Goal: Task Accomplishment & Management: Manage account settings

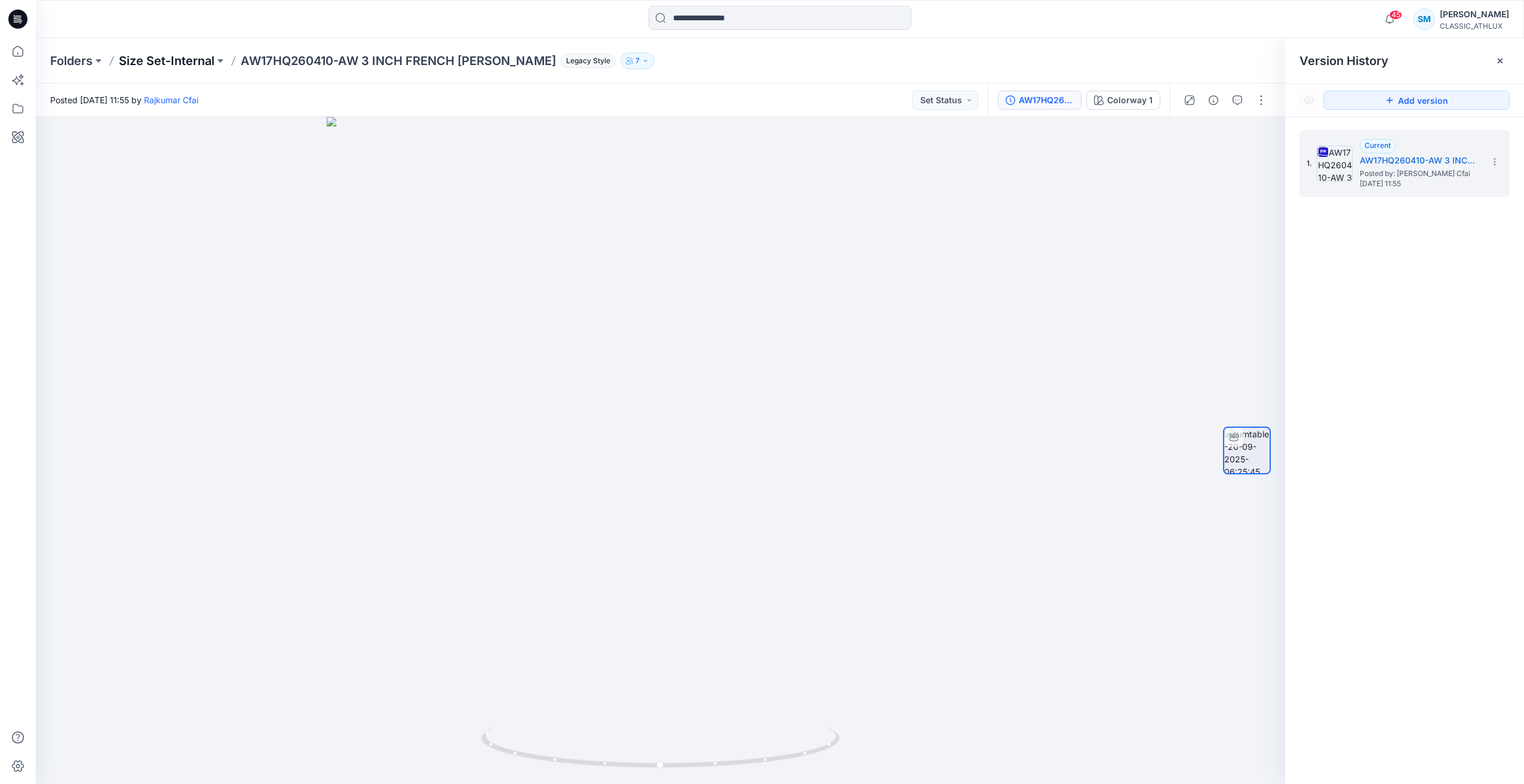
click at [181, 62] on p "Size Set-Internal" at bounding box center [166, 61] width 96 height 17
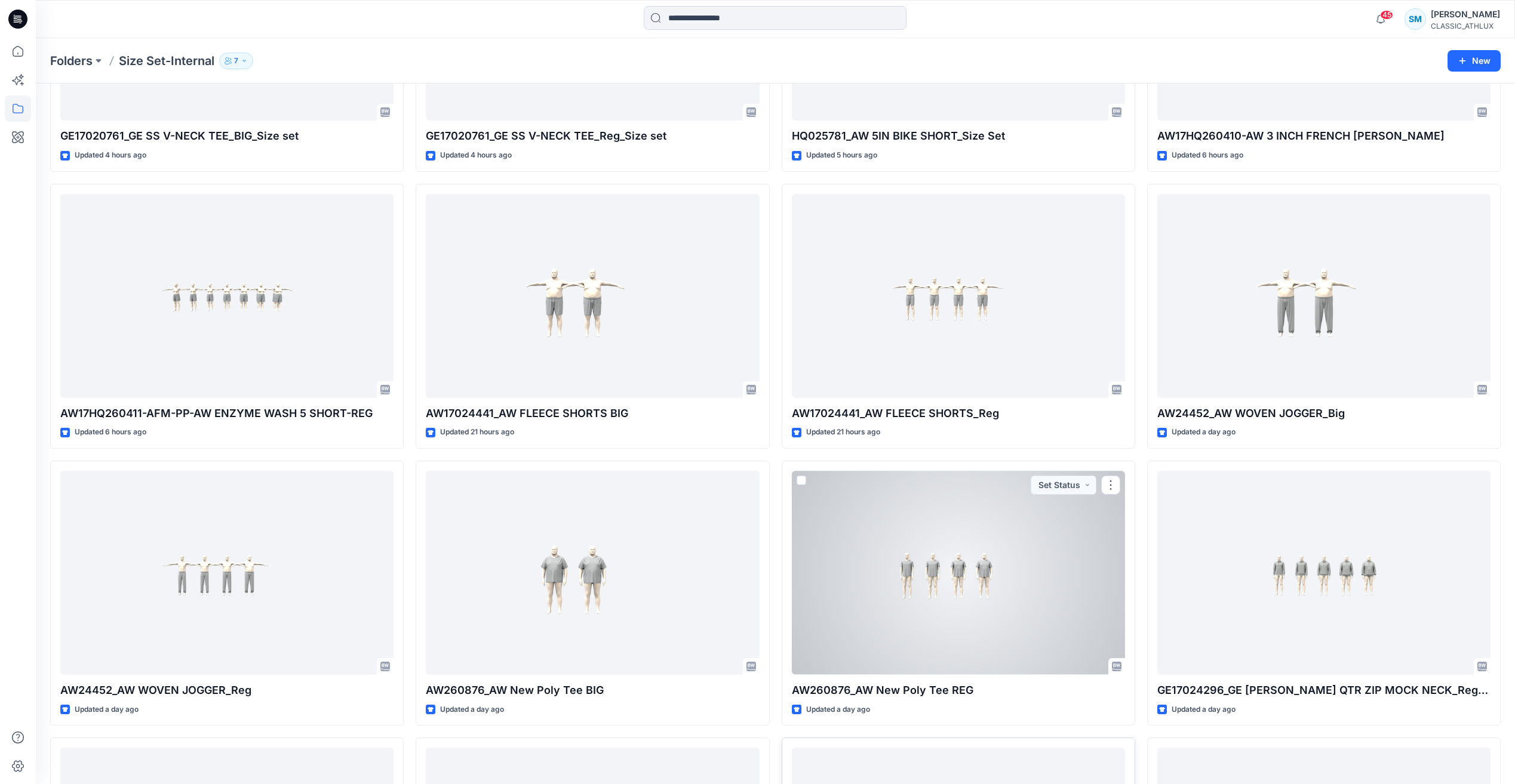
scroll to position [477, 0]
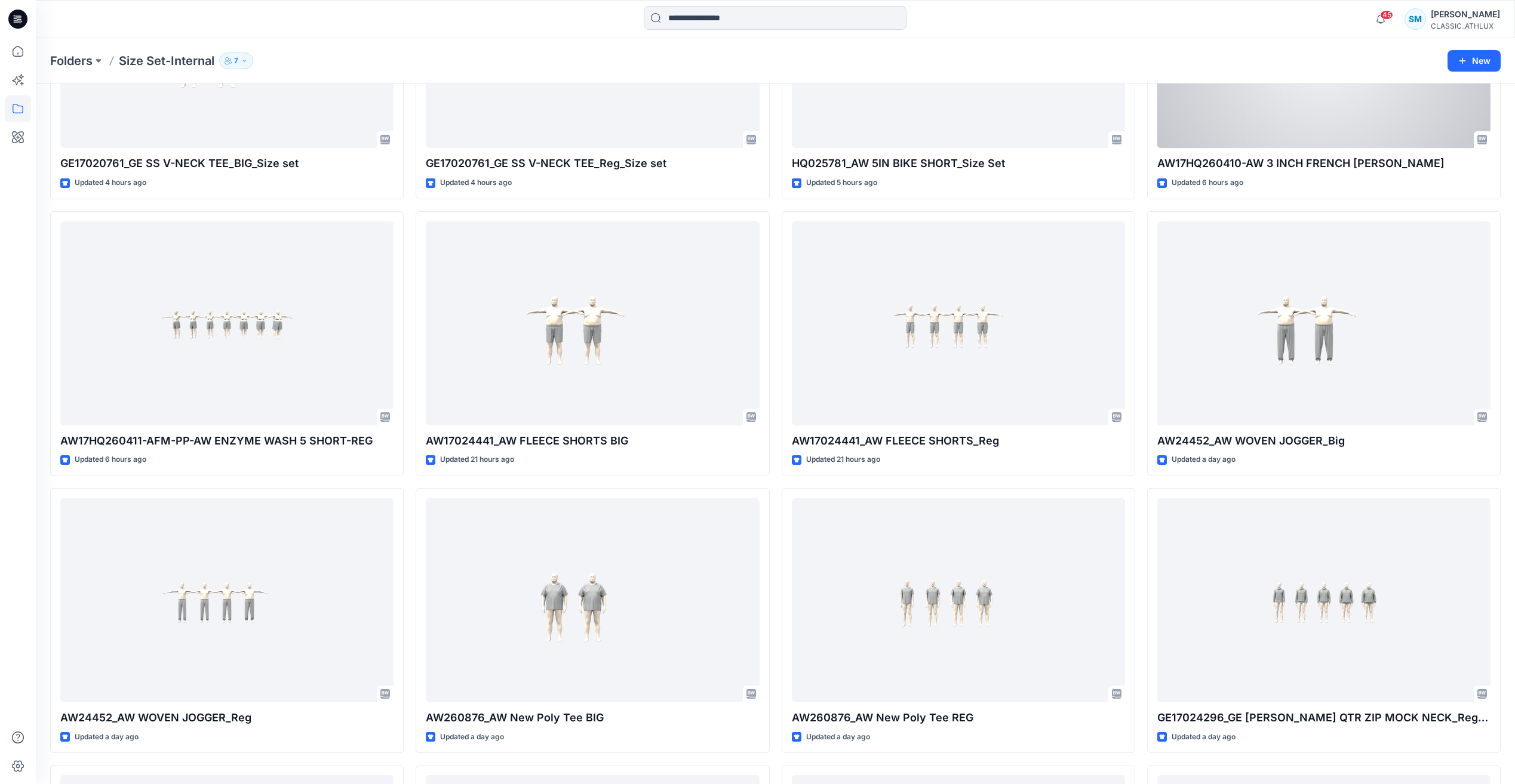
click at [1402, 121] on div at bounding box center [1324, 46] width 333 height 204
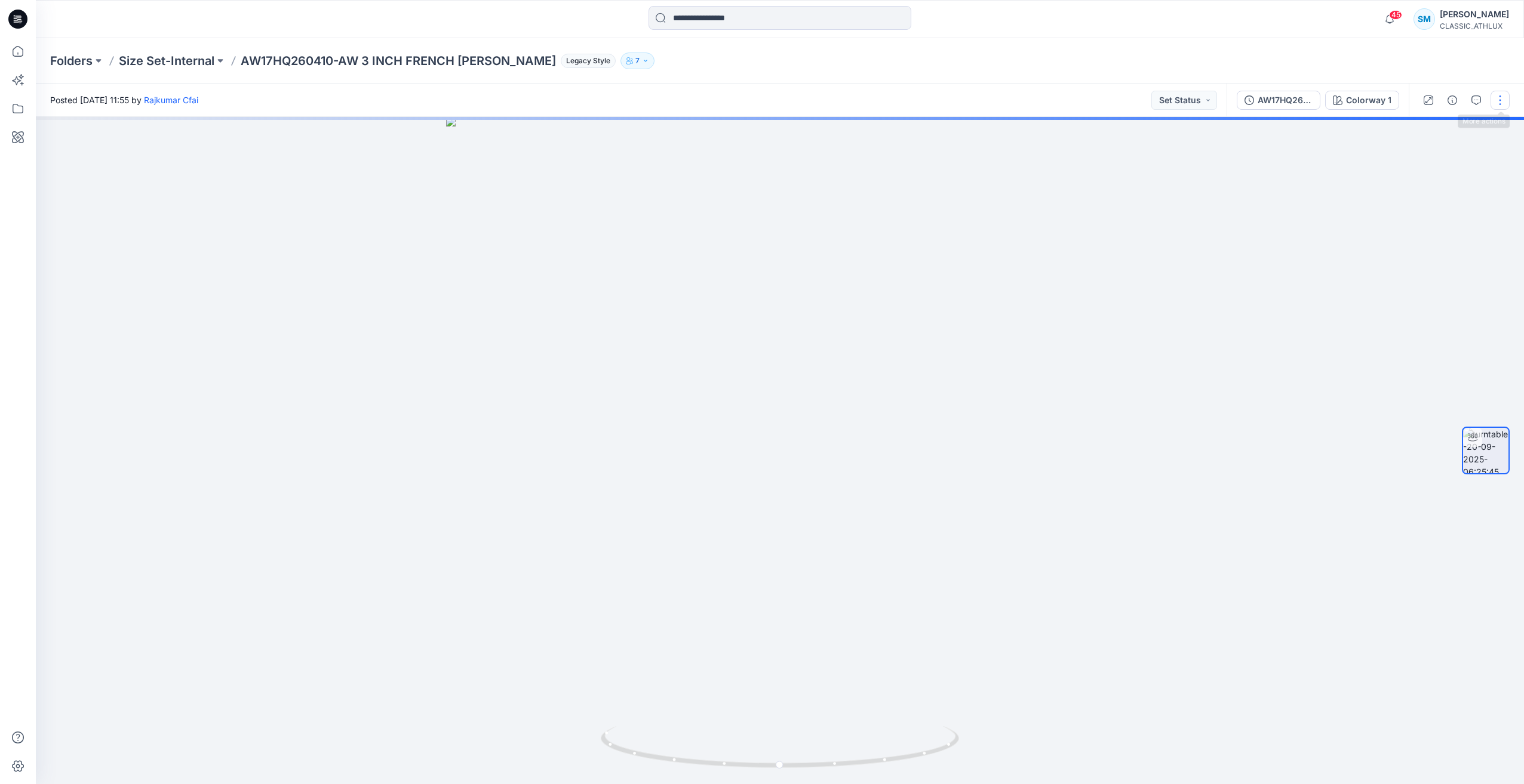
click at [1499, 101] on button "button" at bounding box center [1499, 99] width 19 height 19
click at [1457, 172] on button "Edit" at bounding box center [1449, 166] width 109 height 22
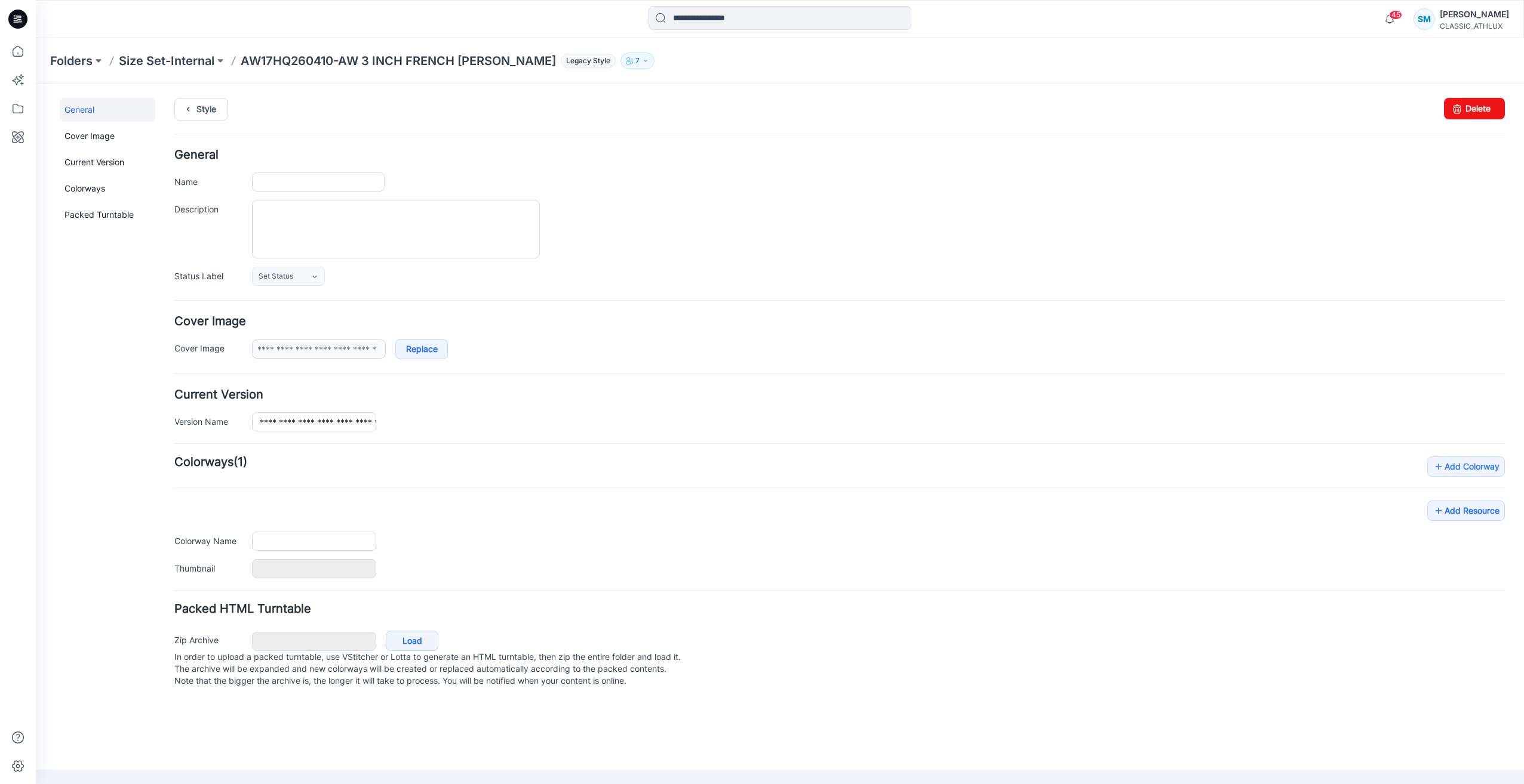
type input "**********"
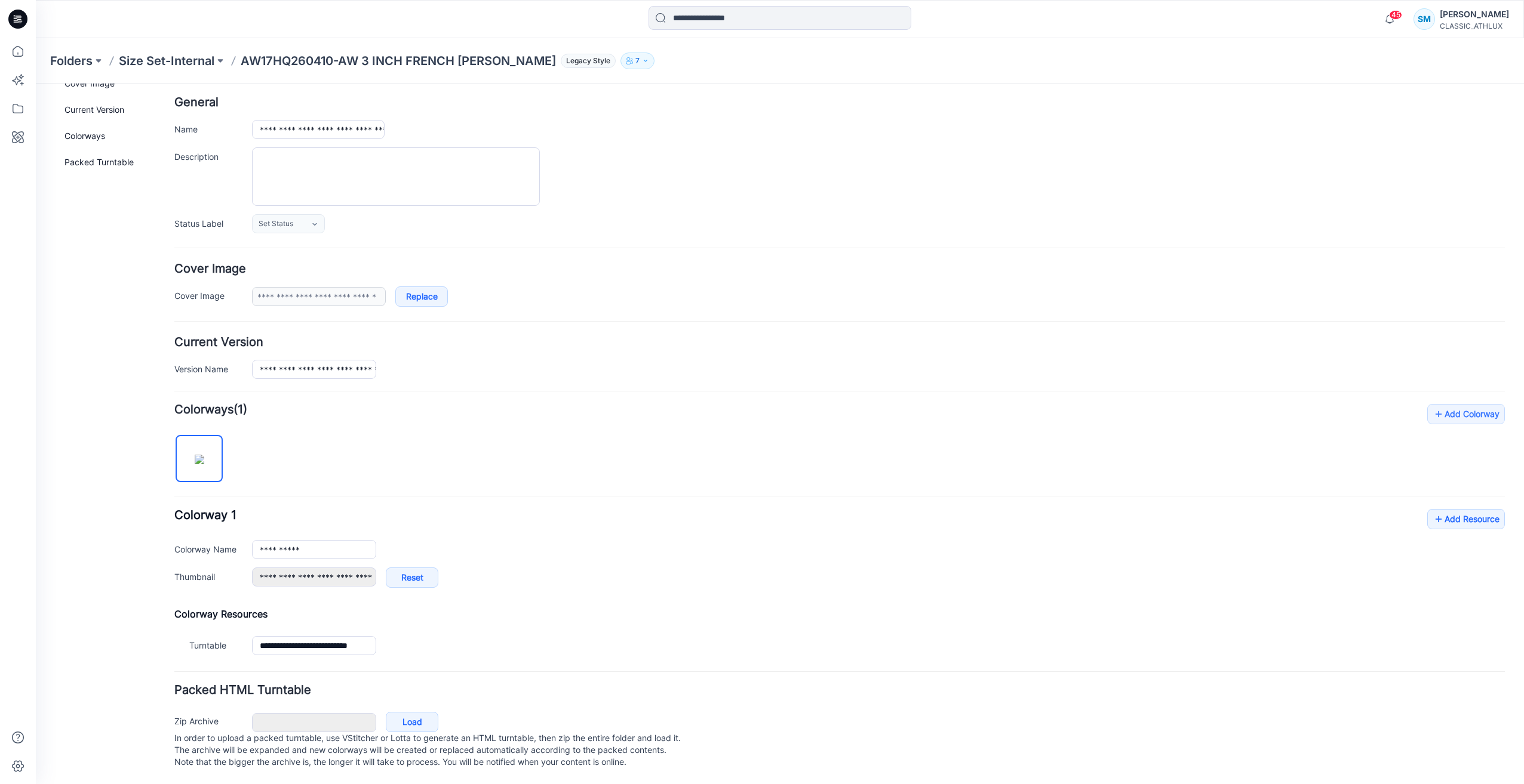
scroll to position [65, 0]
drag, startPoint x: 1145, startPoint y: 468, endPoint x: 1142, endPoint y: 479, distance: 11.4
click at [1145, 468] on div "**********" at bounding box center [839, 531] width 1330 height 256
click at [1478, 512] on link "Add Resource" at bounding box center [1466, 519] width 78 height 20
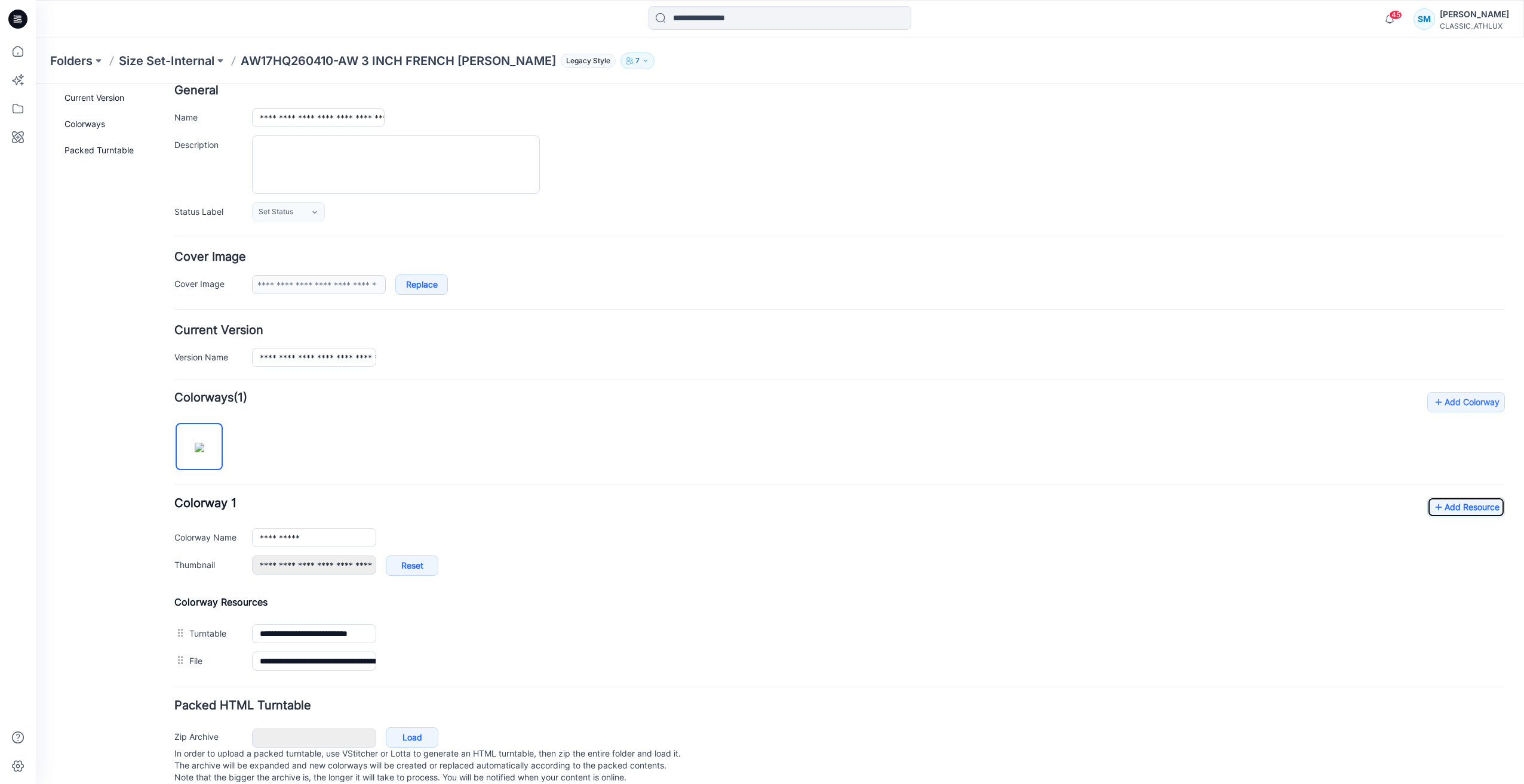
scroll to position [0, 0]
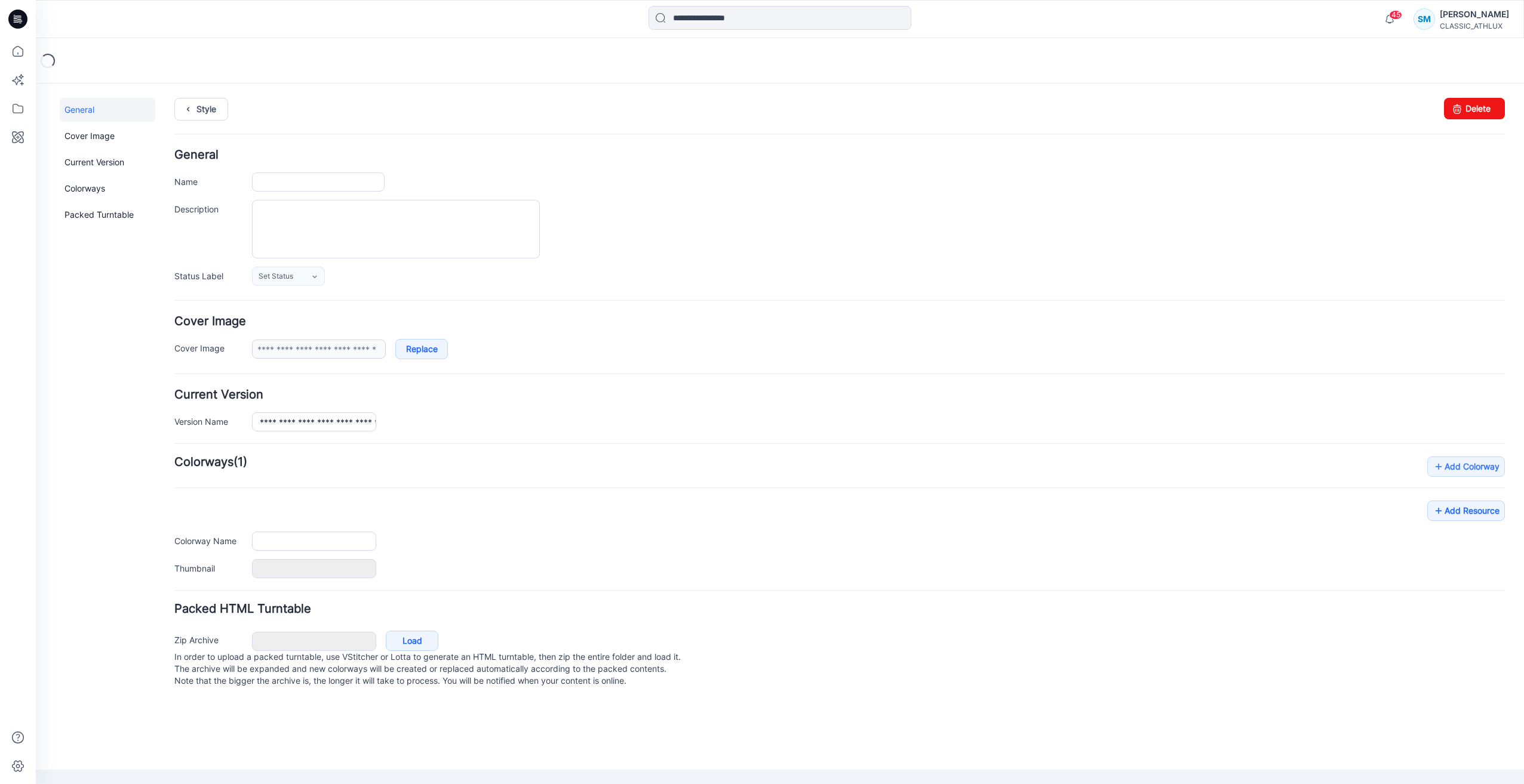
type input "**********"
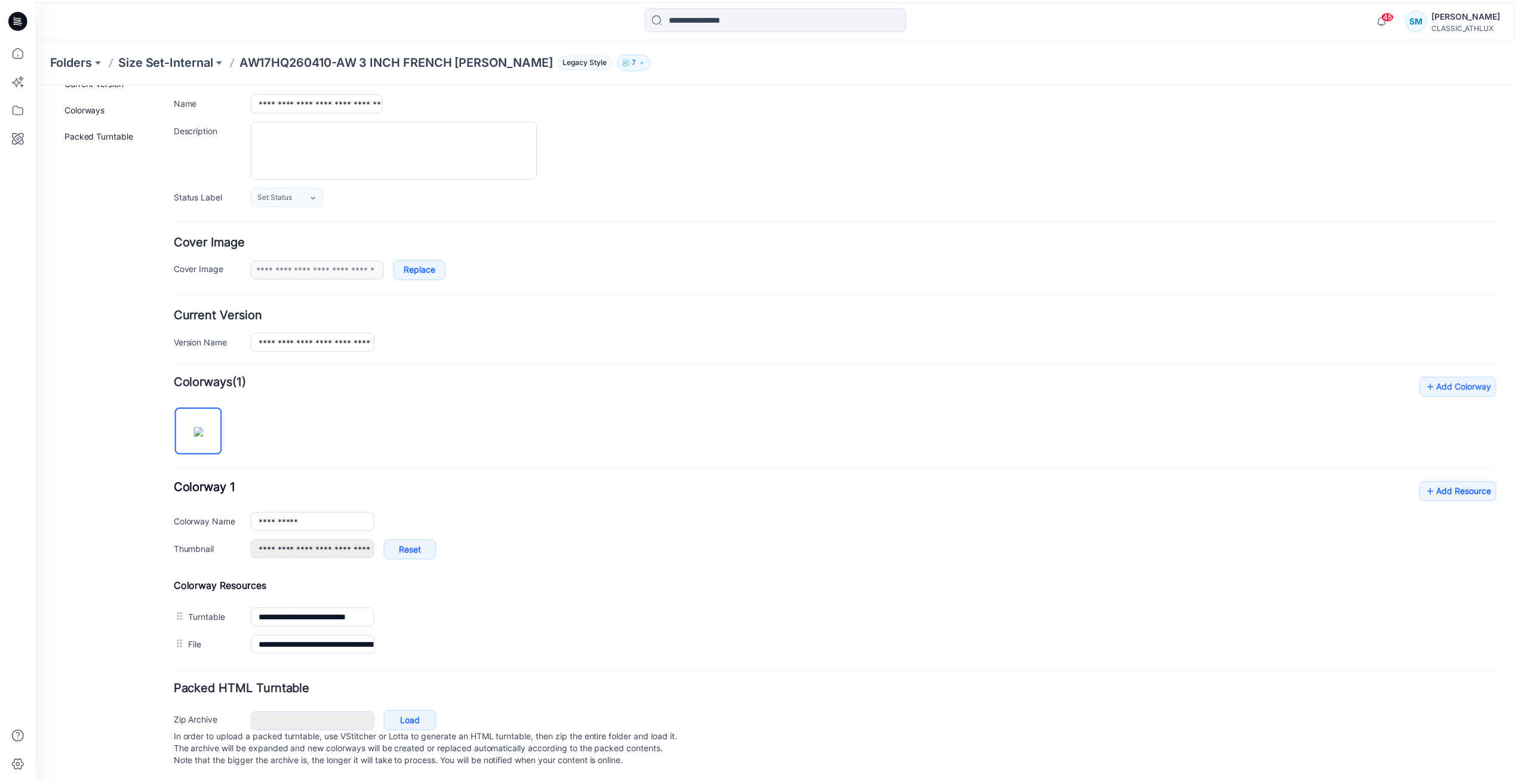
scroll to position [92, 0]
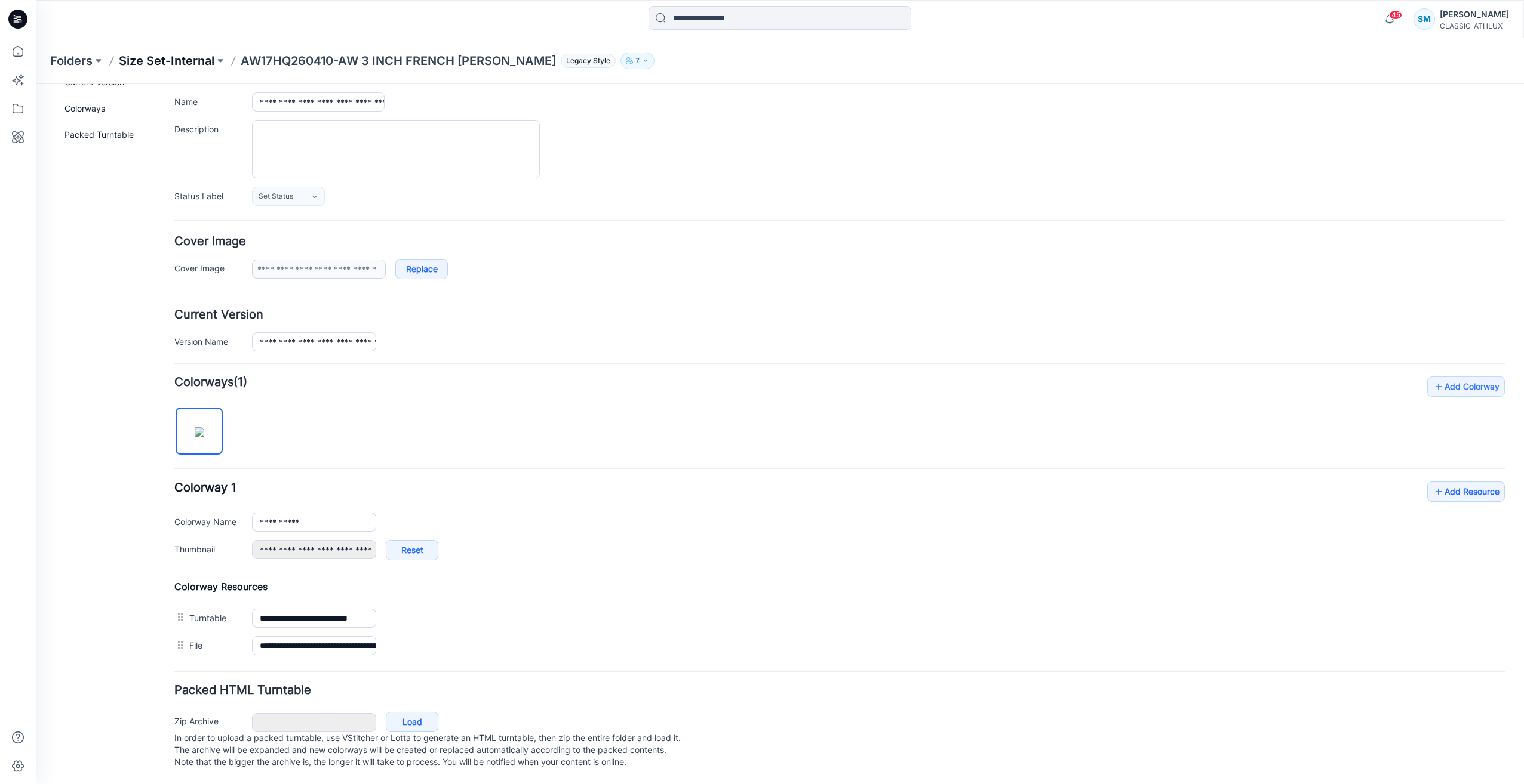
click at [185, 62] on p "Size Set-Internal" at bounding box center [166, 61] width 96 height 17
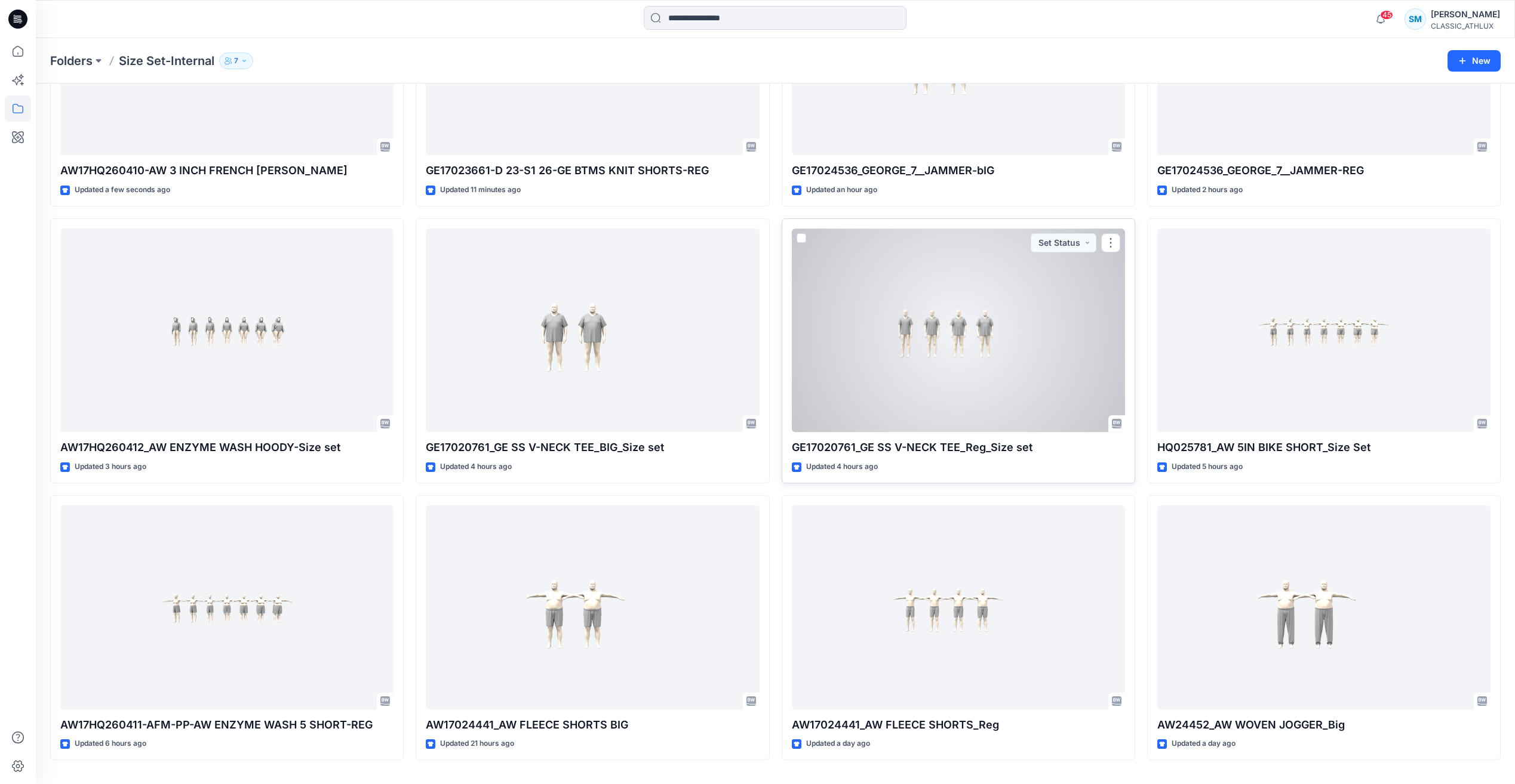
scroll to position [226, 0]
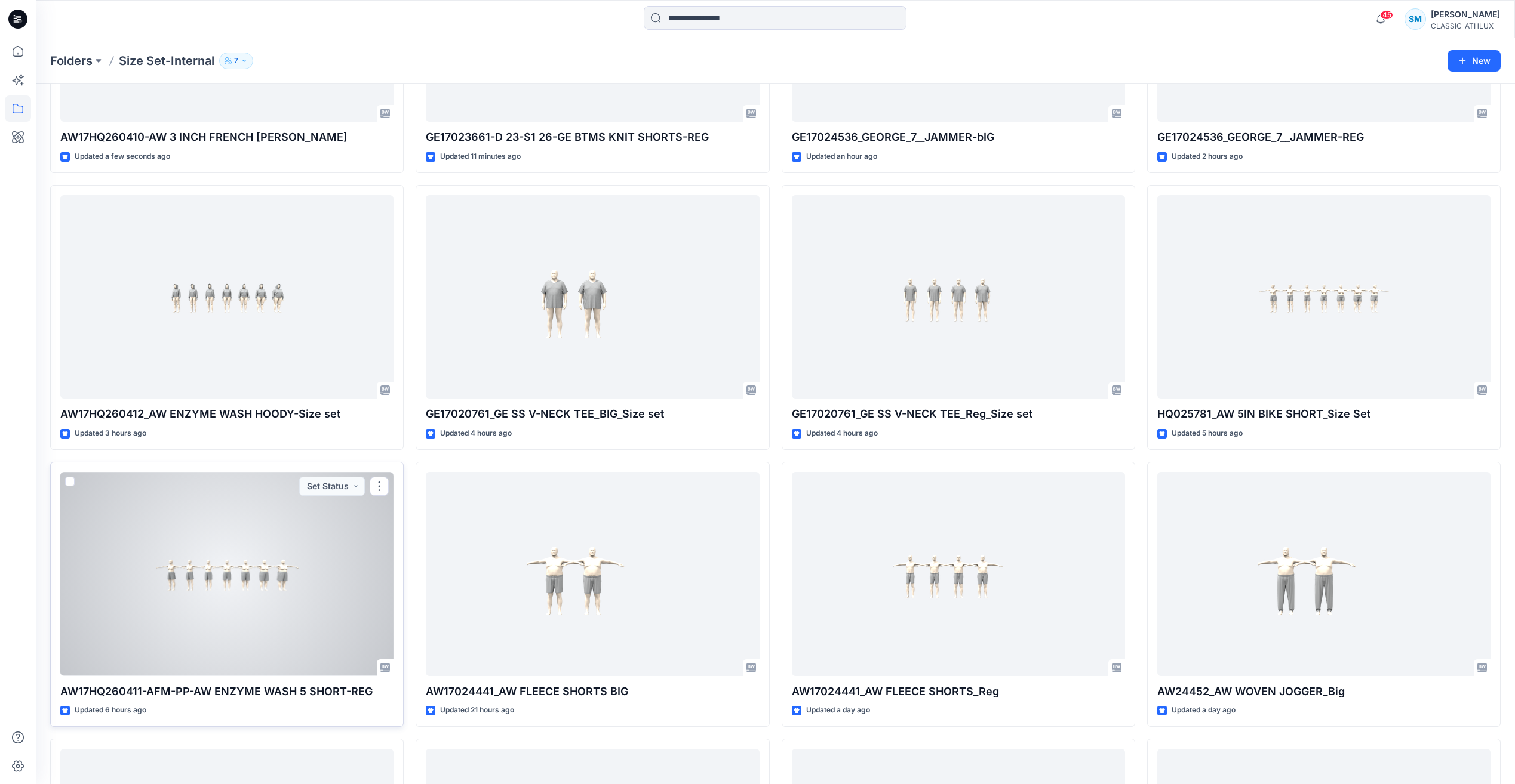
click at [338, 588] on div at bounding box center [227, 573] width 333 height 204
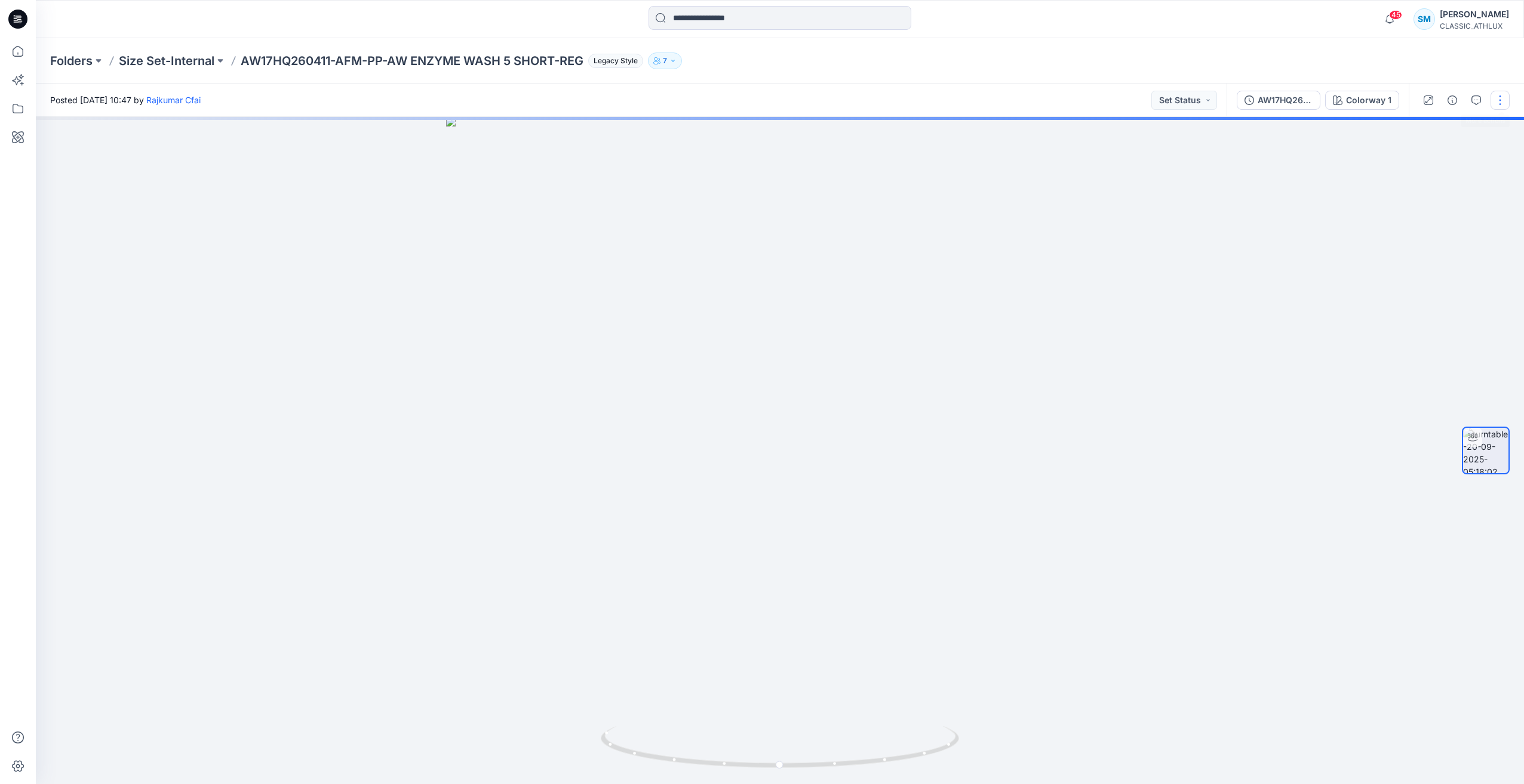
click at [1497, 98] on button "button" at bounding box center [1499, 99] width 19 height 19
click at [1436, 168] on button "Edit" at bounding box center [1449, 166] width 109 height 22
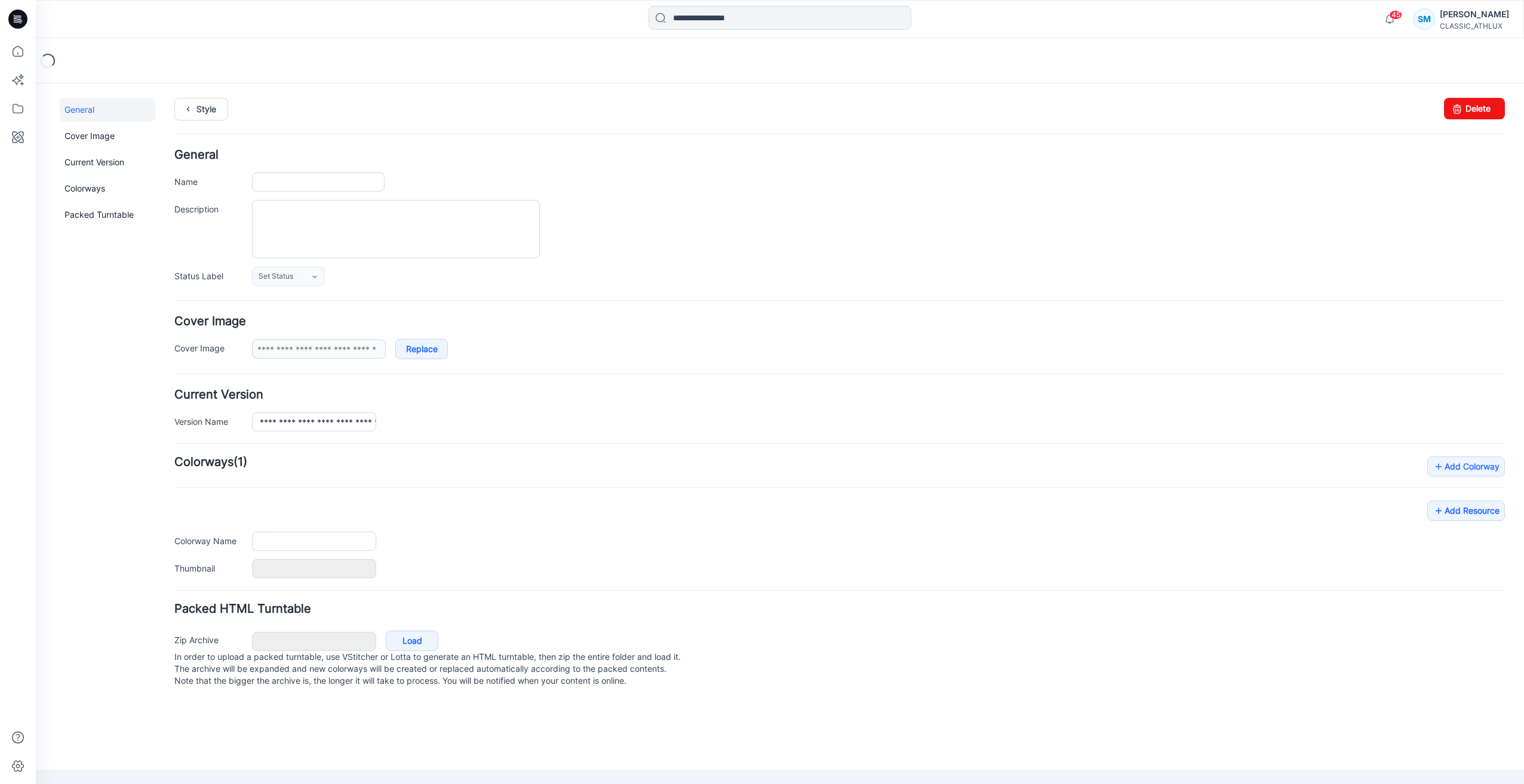
type input "**********"
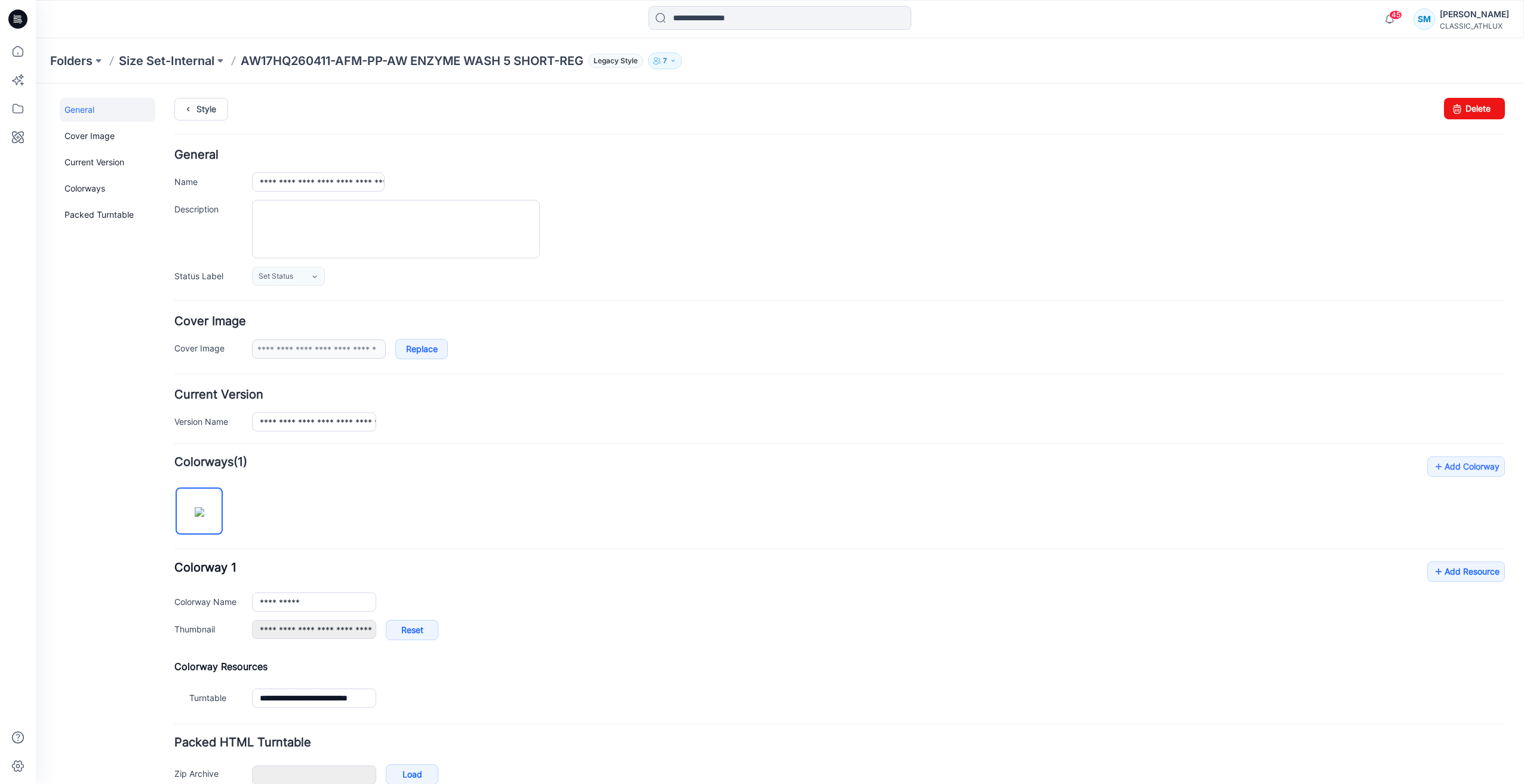
click at [523, 618] on div "**********" at bounding box center [839, 606] width 1330 height 91
click at [1451, 577] on link "Add Resource" at bounding box center [1466, 571] width 78 height 20
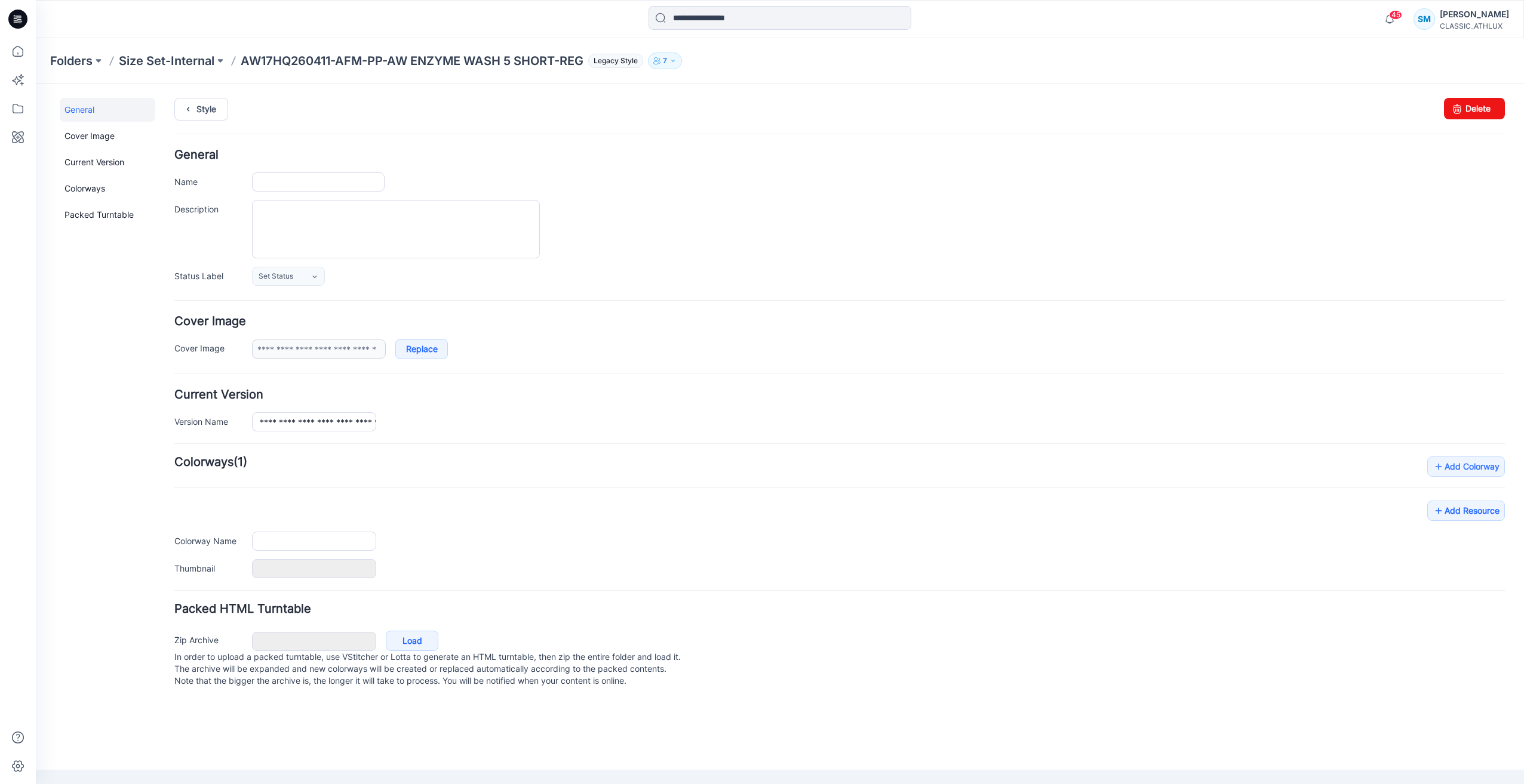
type input "**********"
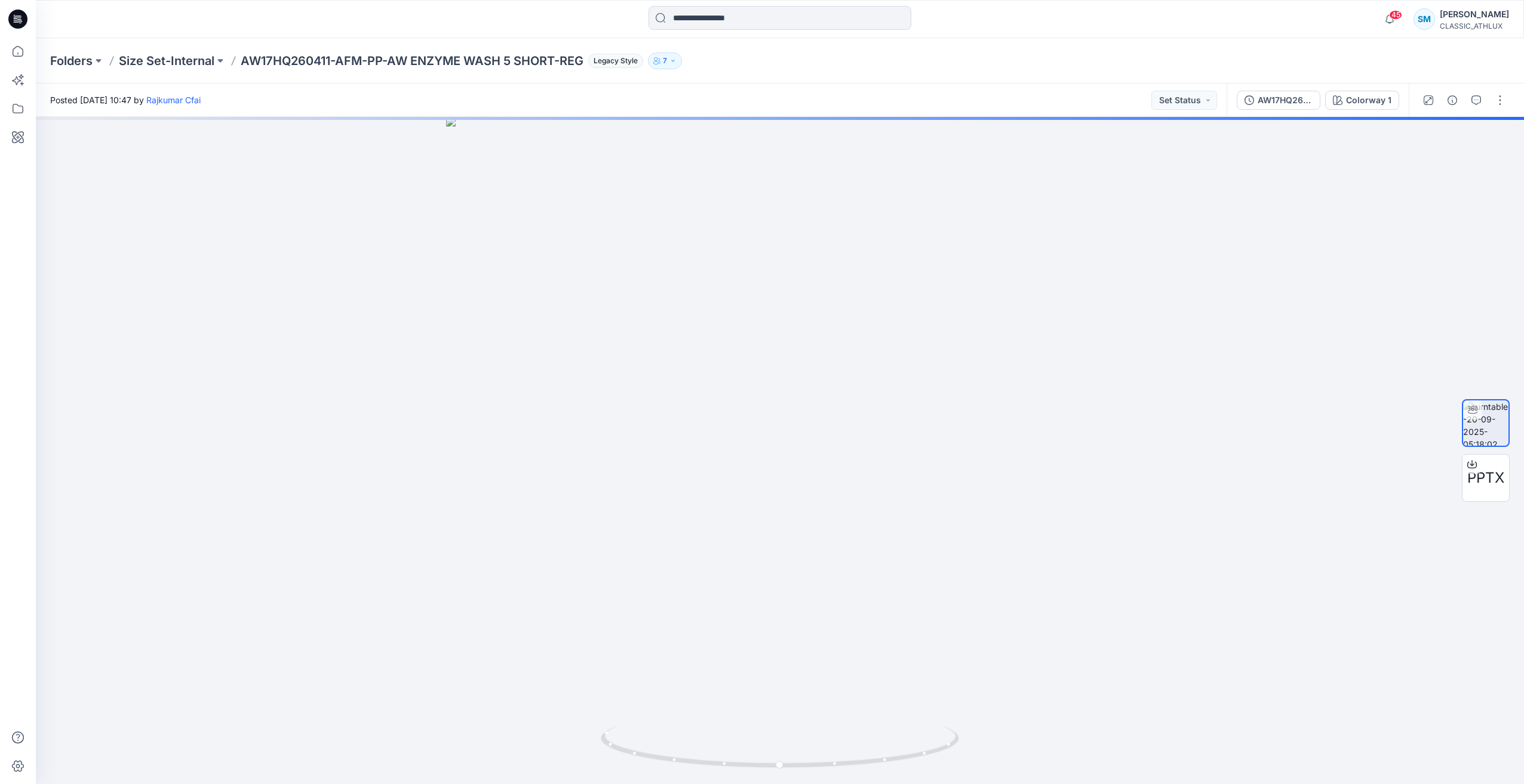
click at [178, 62] on p "Size Set-Internal" at bounding box center [166, 61] width 96 height 17
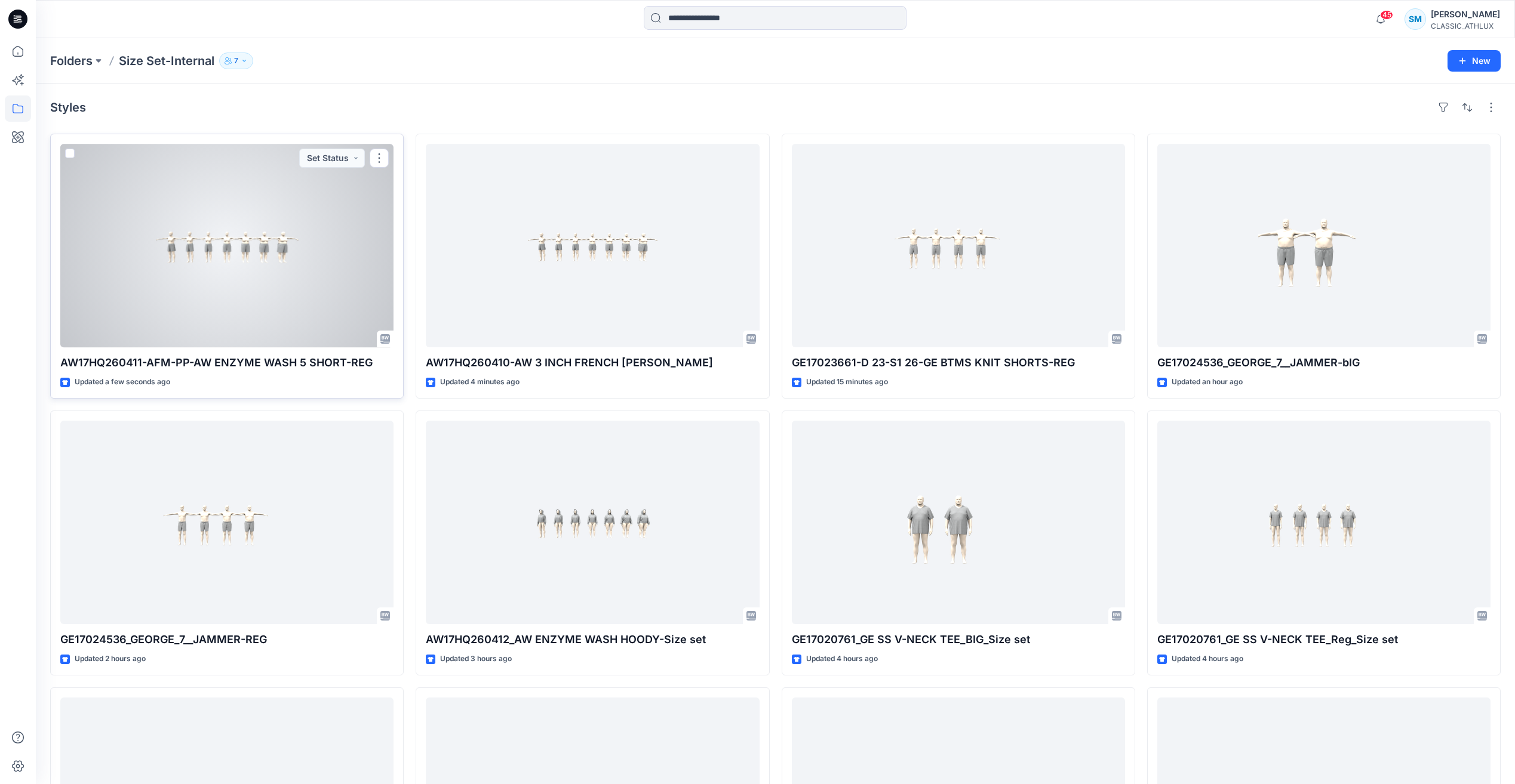
click at [281, 294] on div at bounding box center [227, 246] width 333 height 204
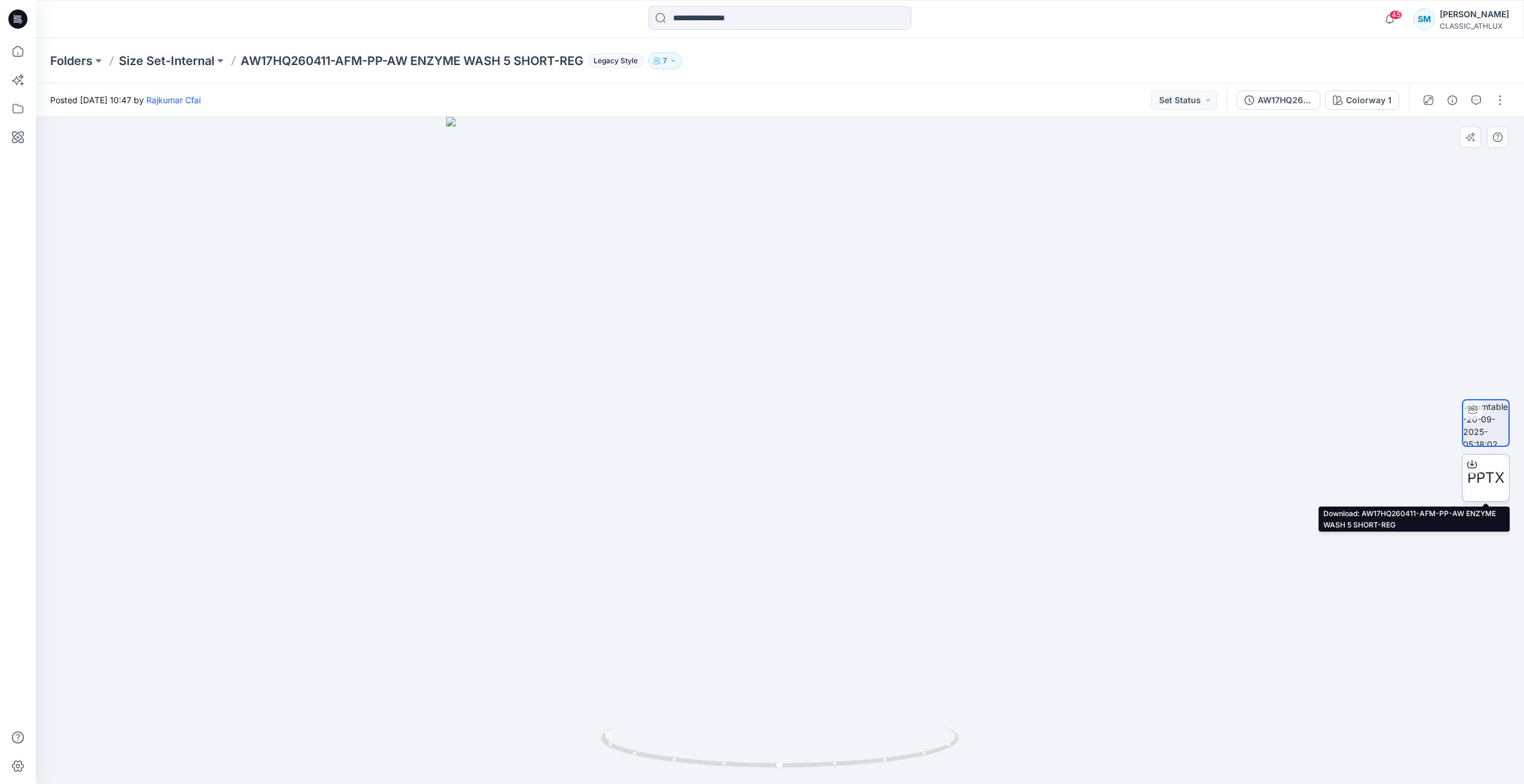
click at [1491, 491] on div "PPTX" at bounding box center [1485, 478] width 48 height 48
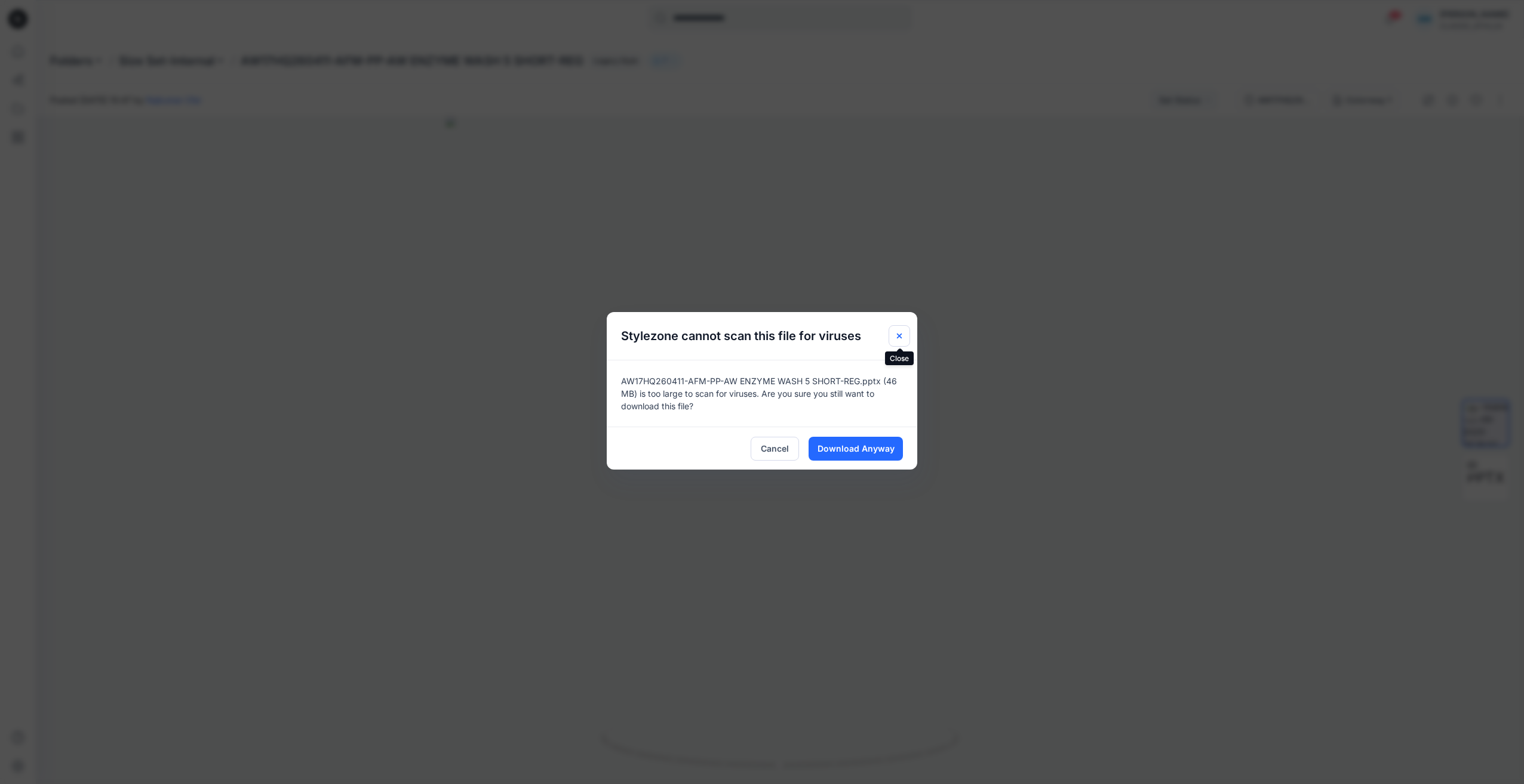
click at [901, 339] on icon "Close" at bounding box center [900, 336] width 10 height 10
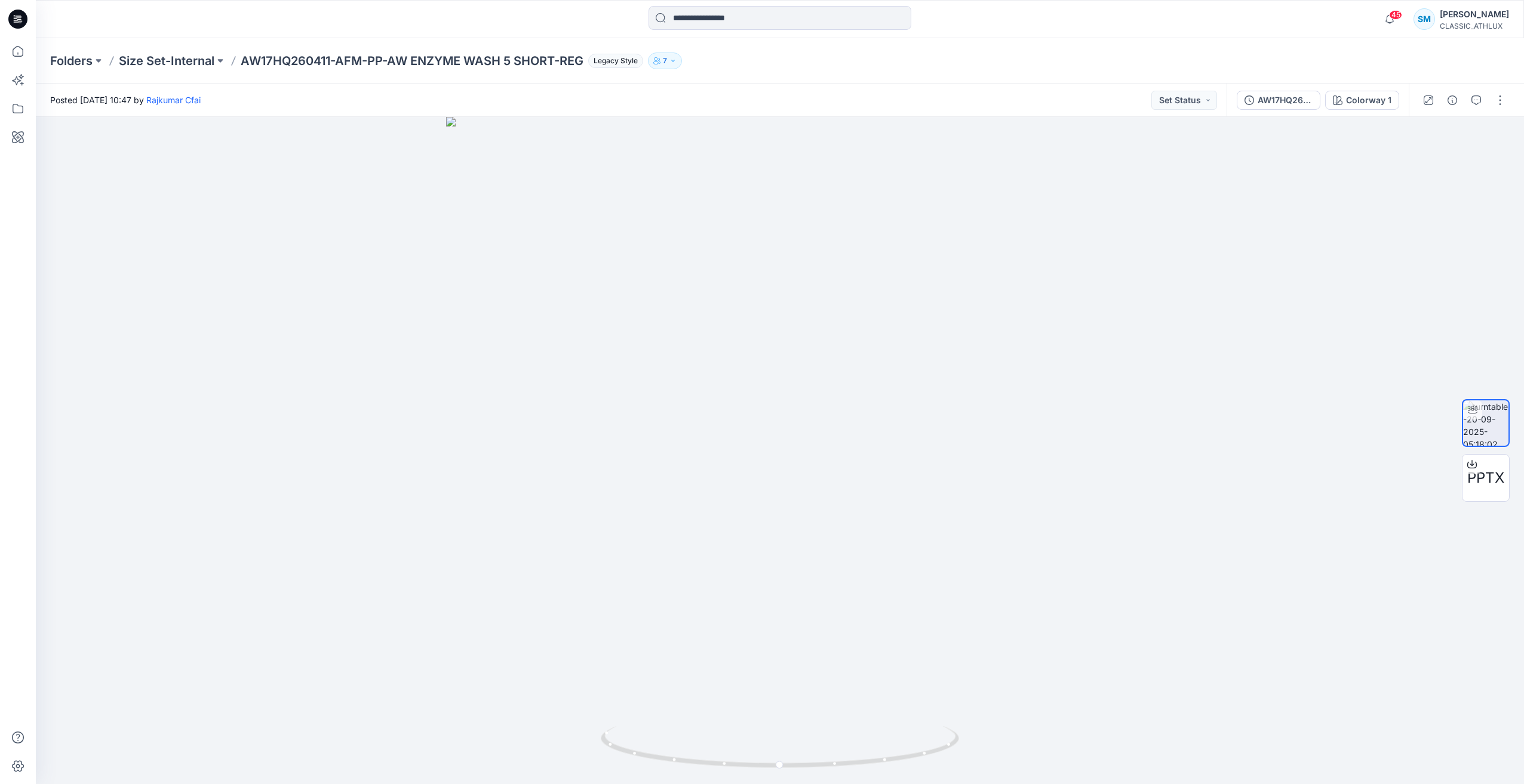
click at [1494, 109] on div at bounding box center [1463, 100] width 110 height 34
click at [1496, 105] on button "button" at bounding box center [1499, 99] width 19 height 19
drag, startPoint x: 1280, startPoint y: 217, endPoint x: 1316, endPoint y: 218, distance: 36.0
click at [1279, 217] on div at bounding box center [779, 451] width 1488 height 668
click at [1363, 102] on div "Colorway 1" at bounding box center [1369, 99] width 46 height 13
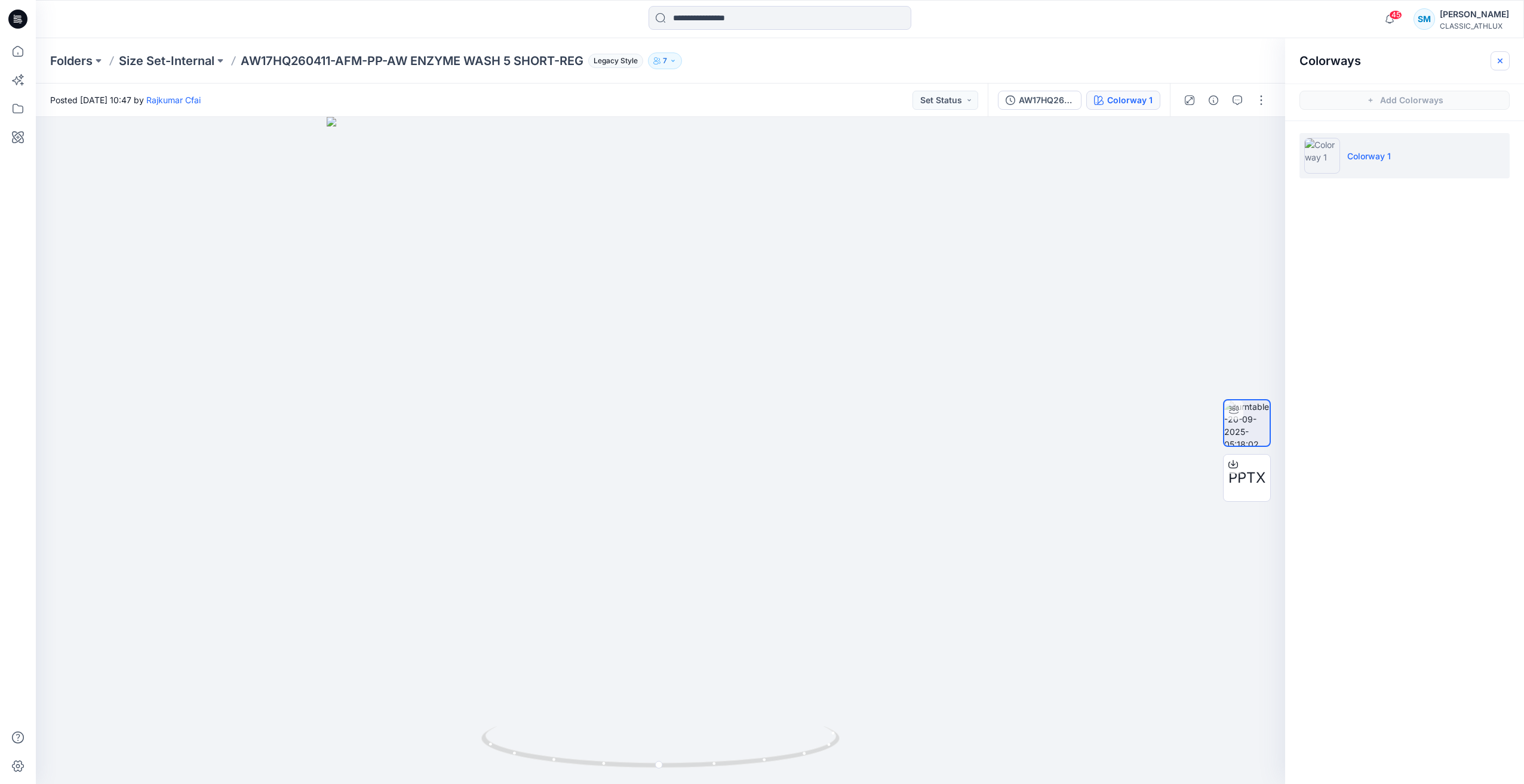
click at [1498, 59] on icon "button" at bounding box center [1499, 60] width 5 height 5
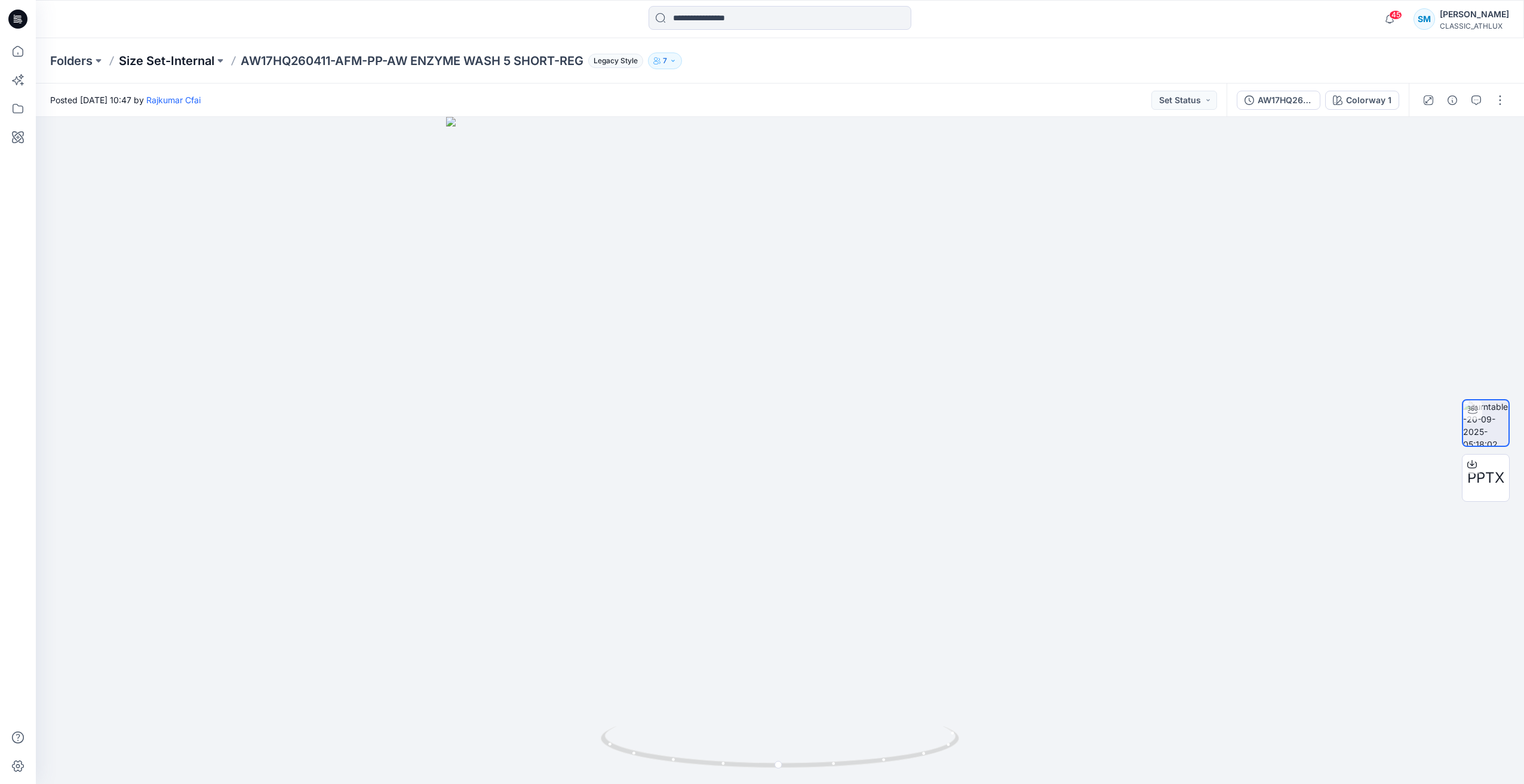
click at [187, 62] on p "Size Set-Internal" at bounding box center [166, 61] width 96 height 17
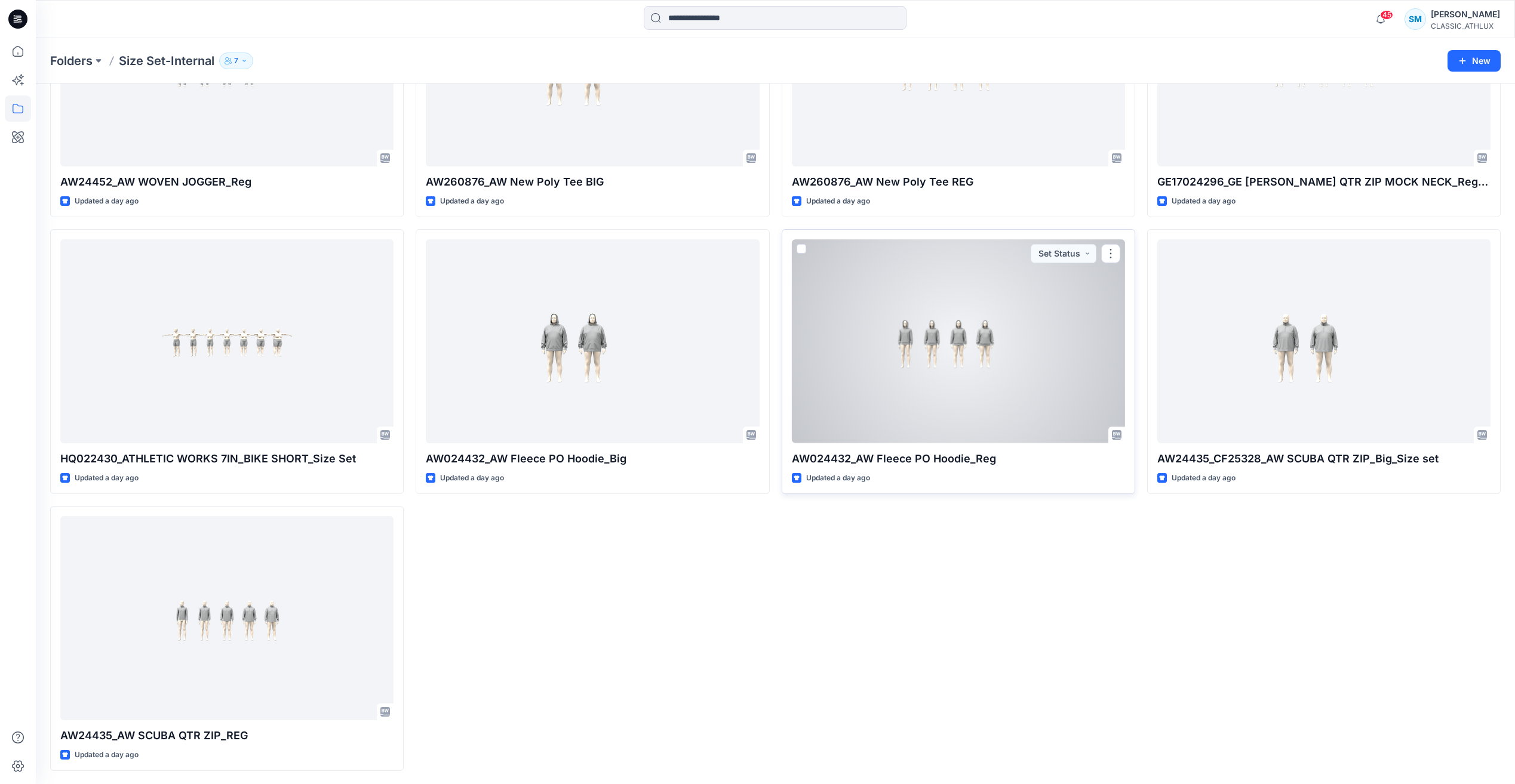
scroll to position [1014, 0]
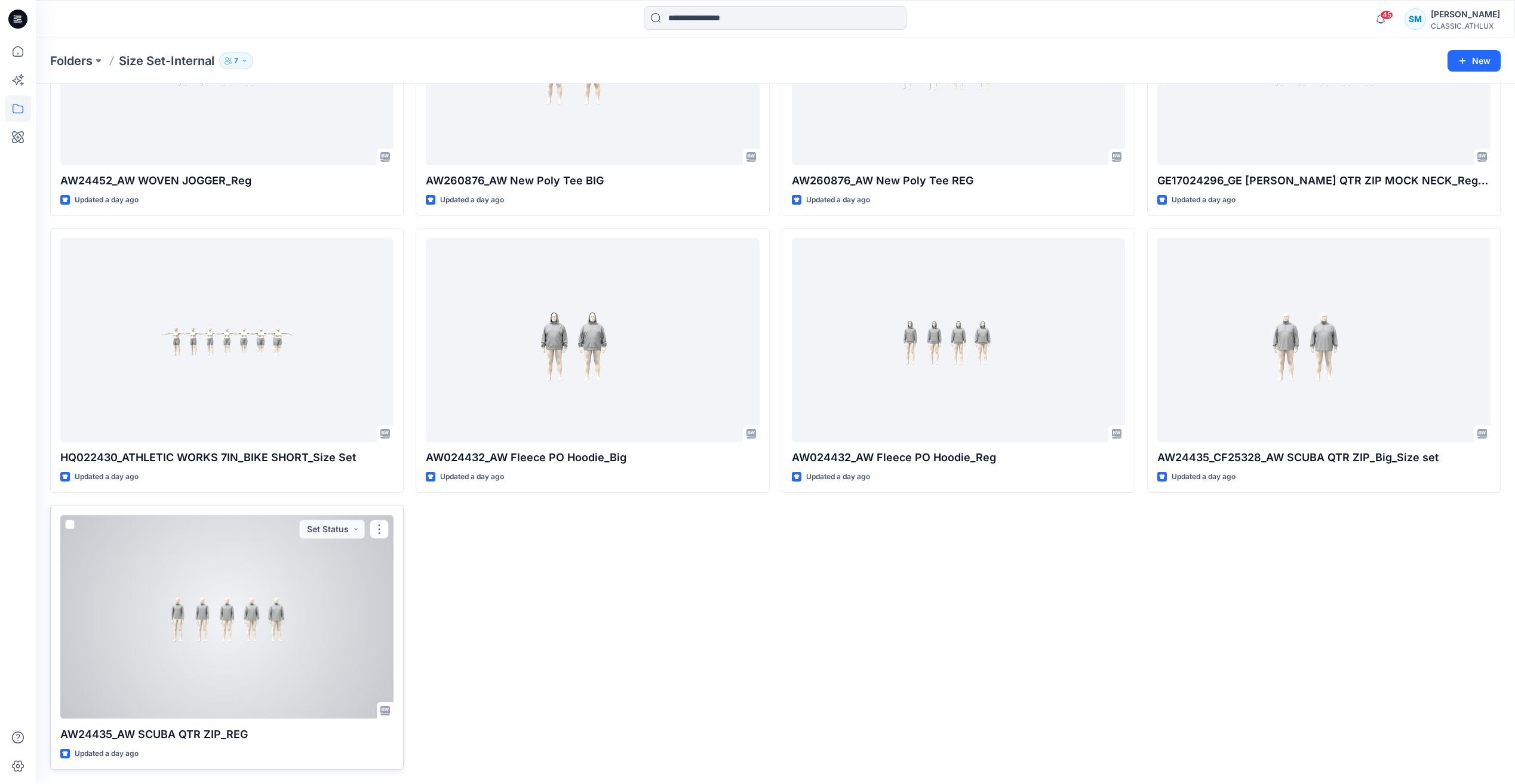
click at [293, 654] on div at bounding box center [227, 617] width 333 height 204
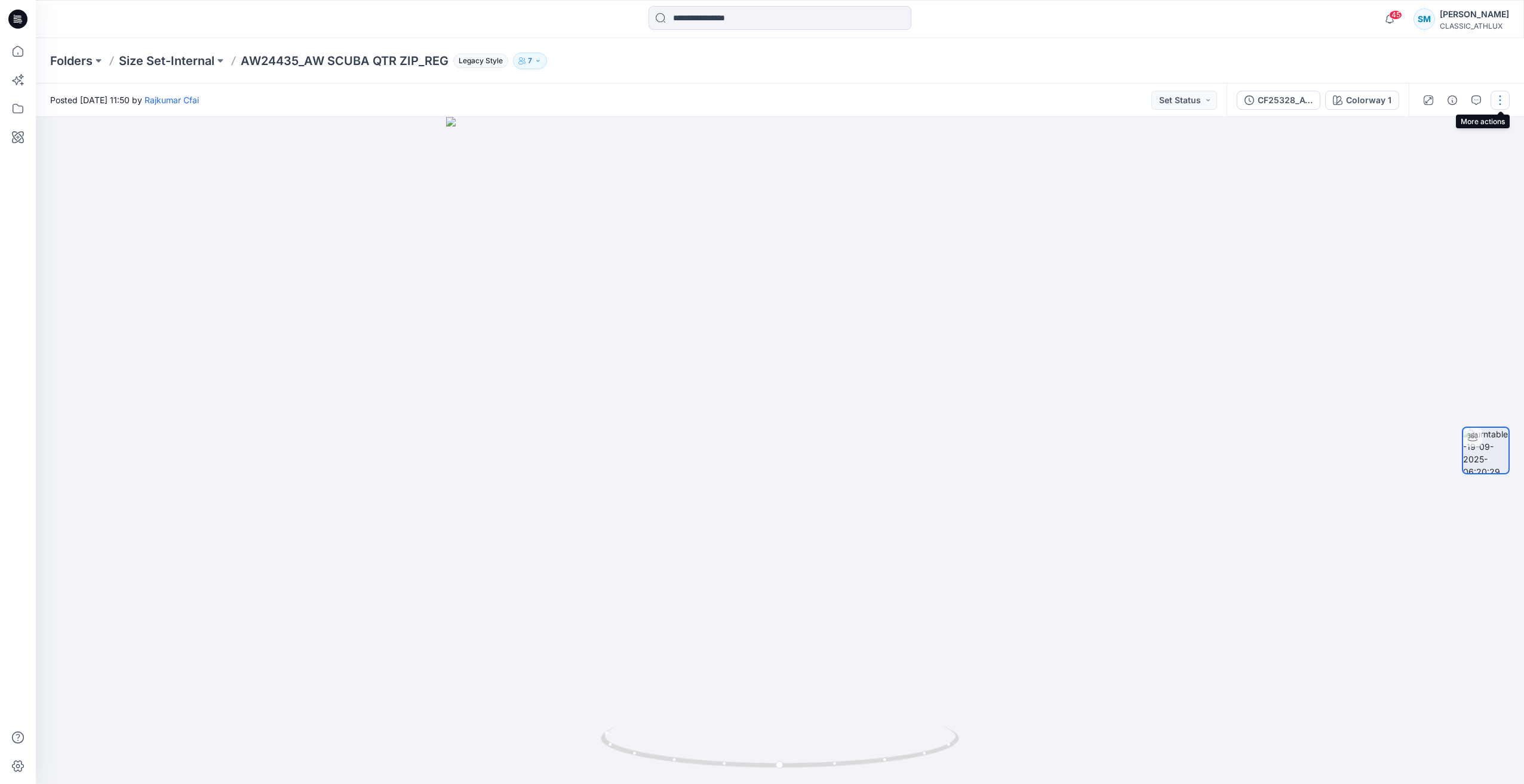
click at [1492, 104] on button "button" at bounding box center [1499, 99] width 19 height 19
click at [1440, 162] on button "Edit" at bounding box center [1449, 166] width 109 height 22
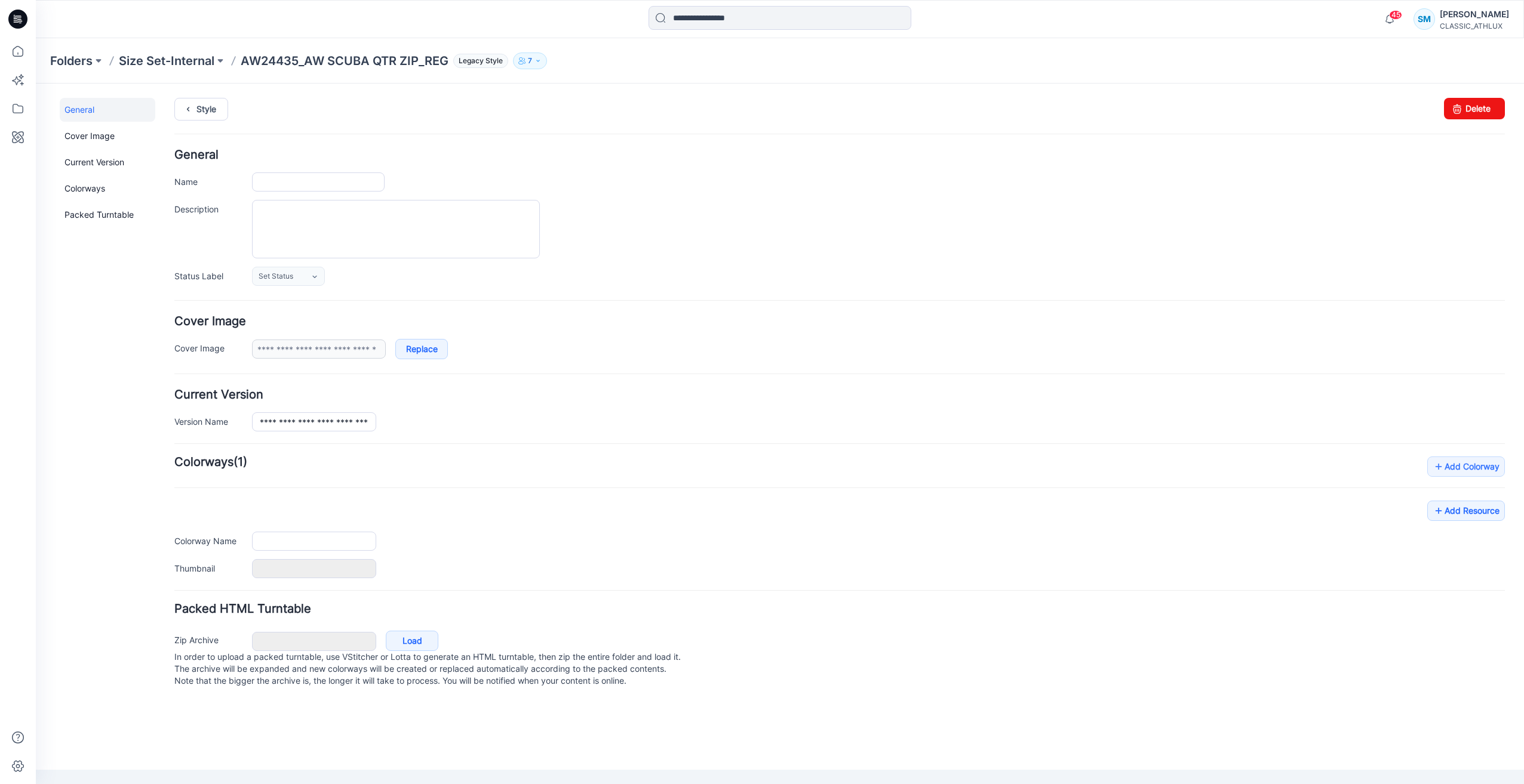
type input "**********"
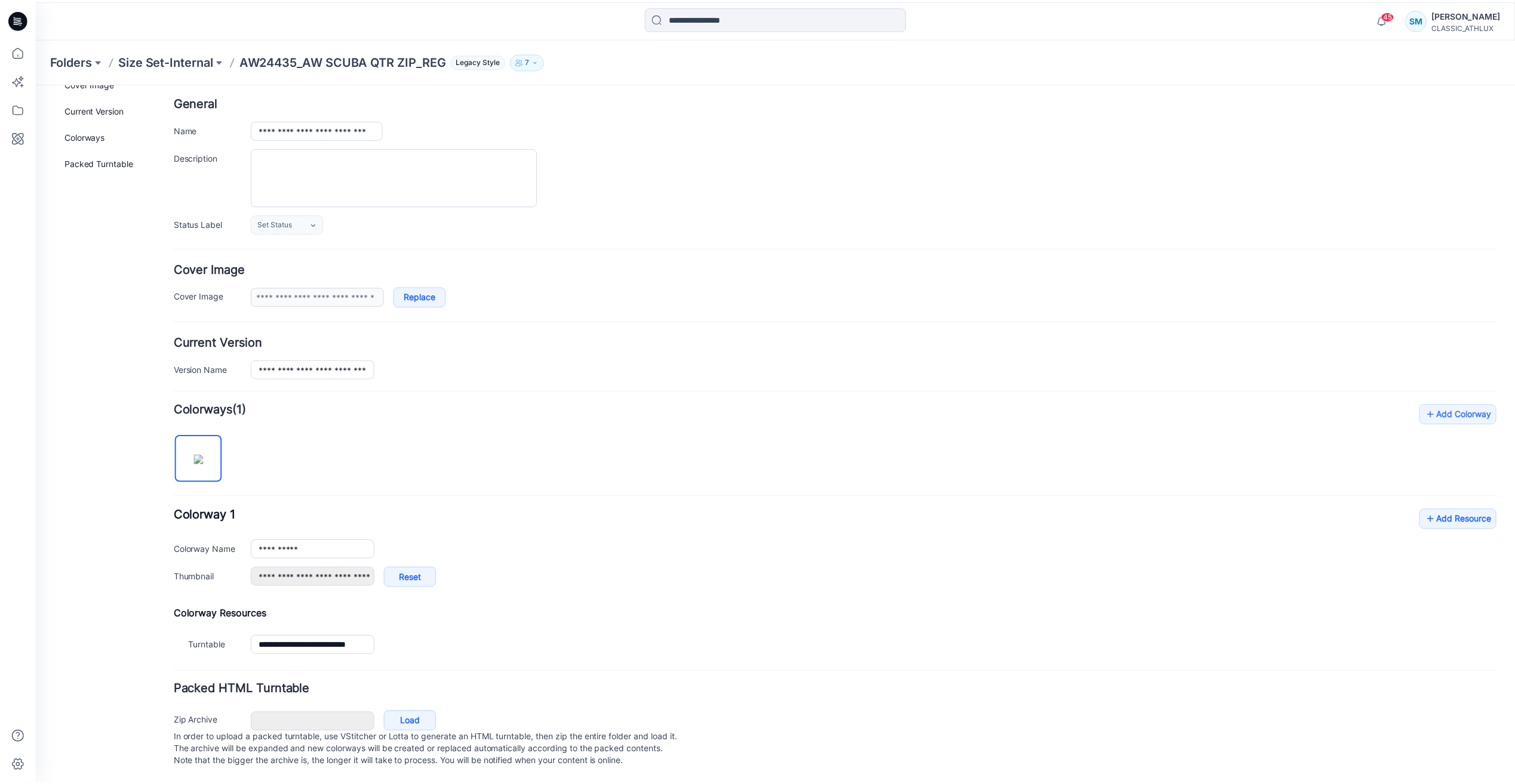
scroll to position [65, 0]
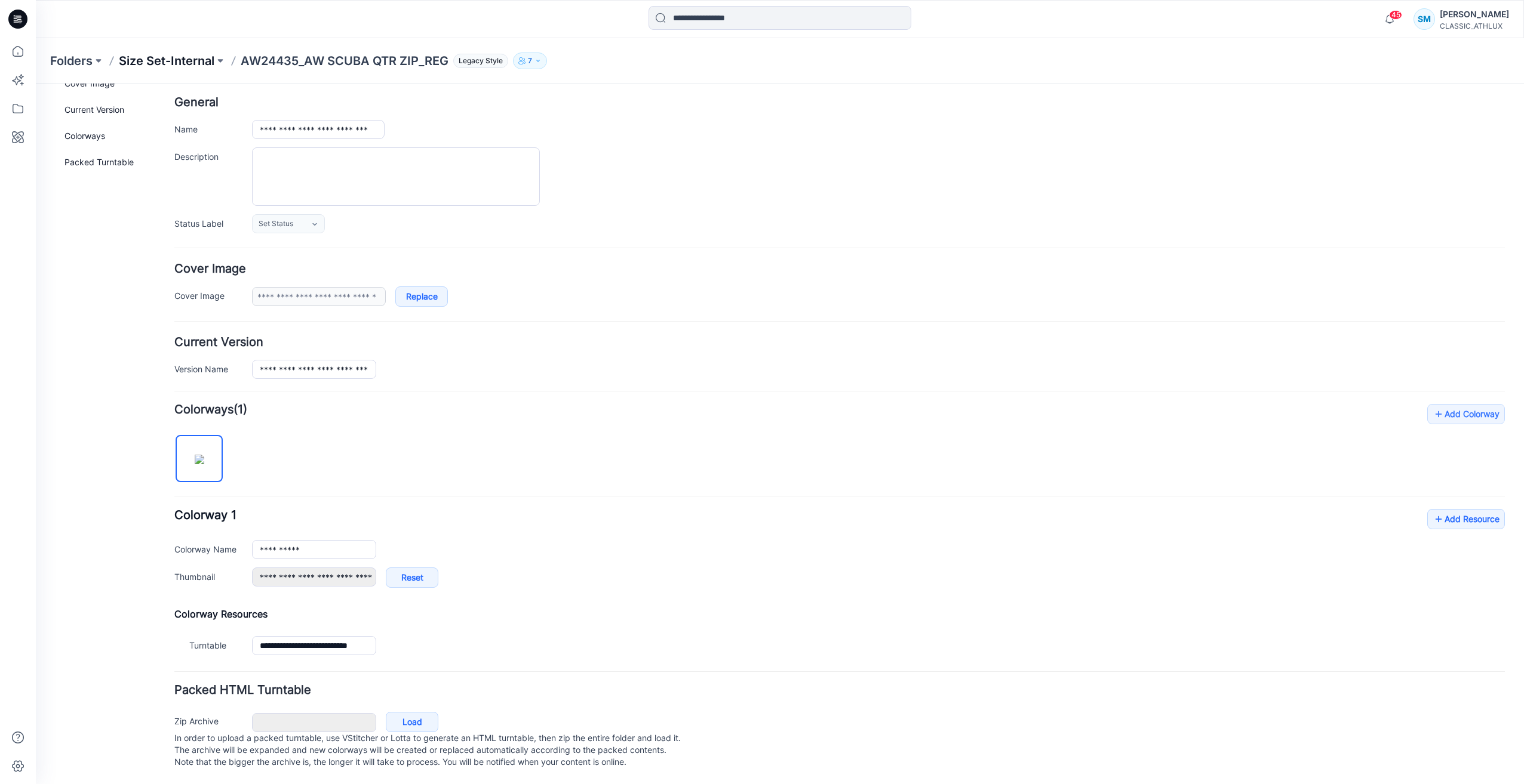
click at [161, 58] on p "Size Set-Internal" at bounding box center [166, 61] width 96 height 17
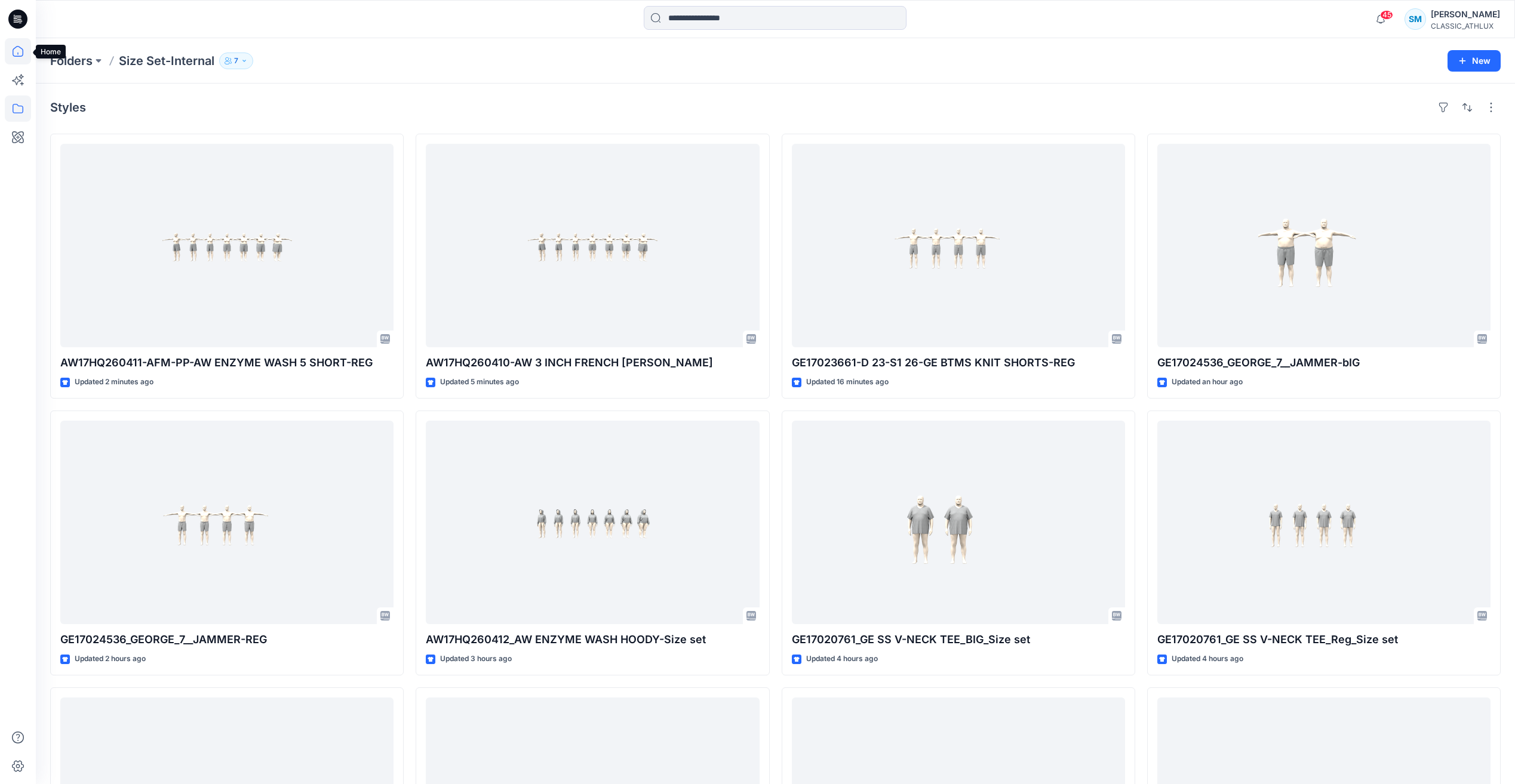
click at [16, 53] on icon at bounding box center [18, 51] width 26 height 26
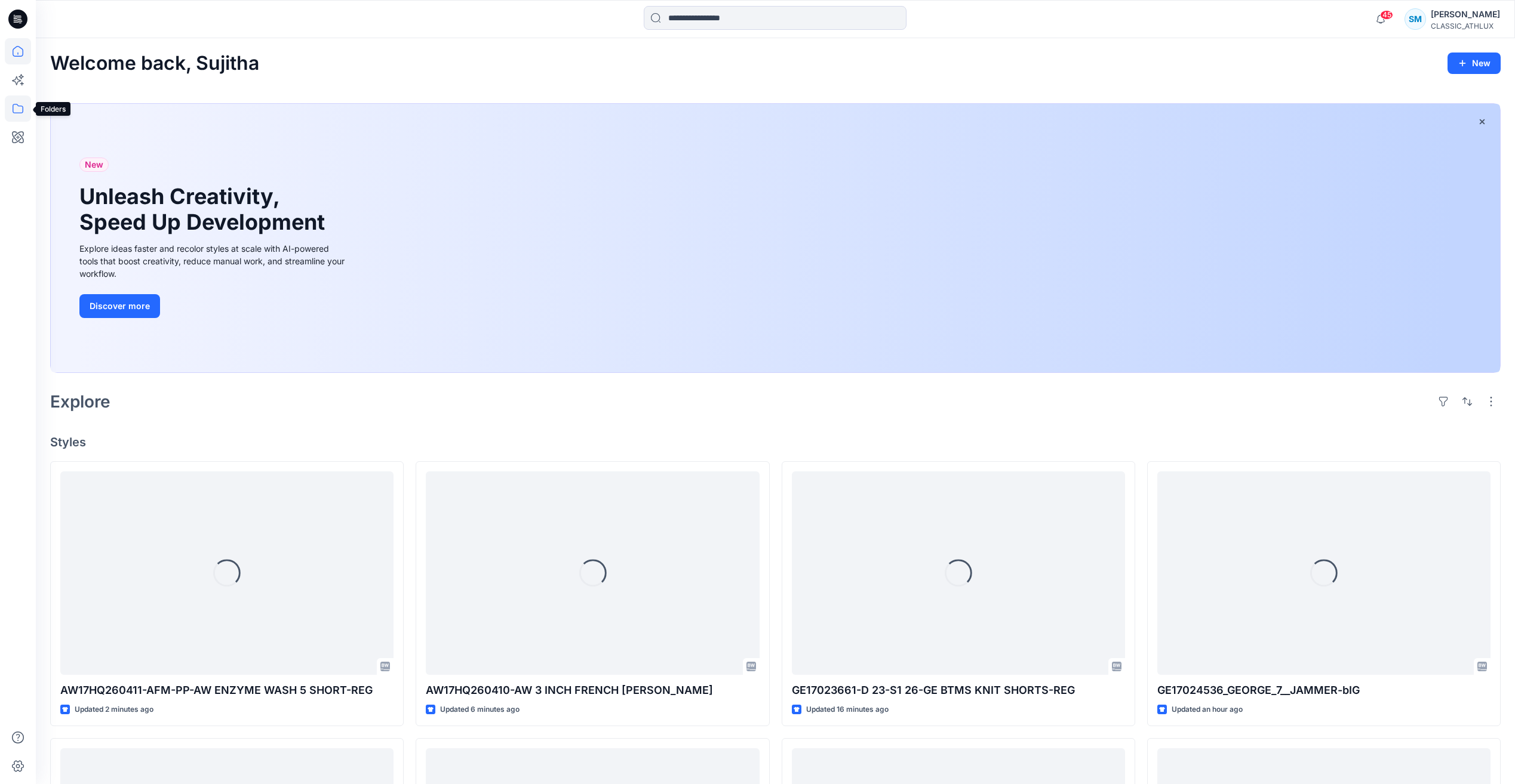
click at [17, 105] on icon at bounding box center [18, 108] width 26 height 26
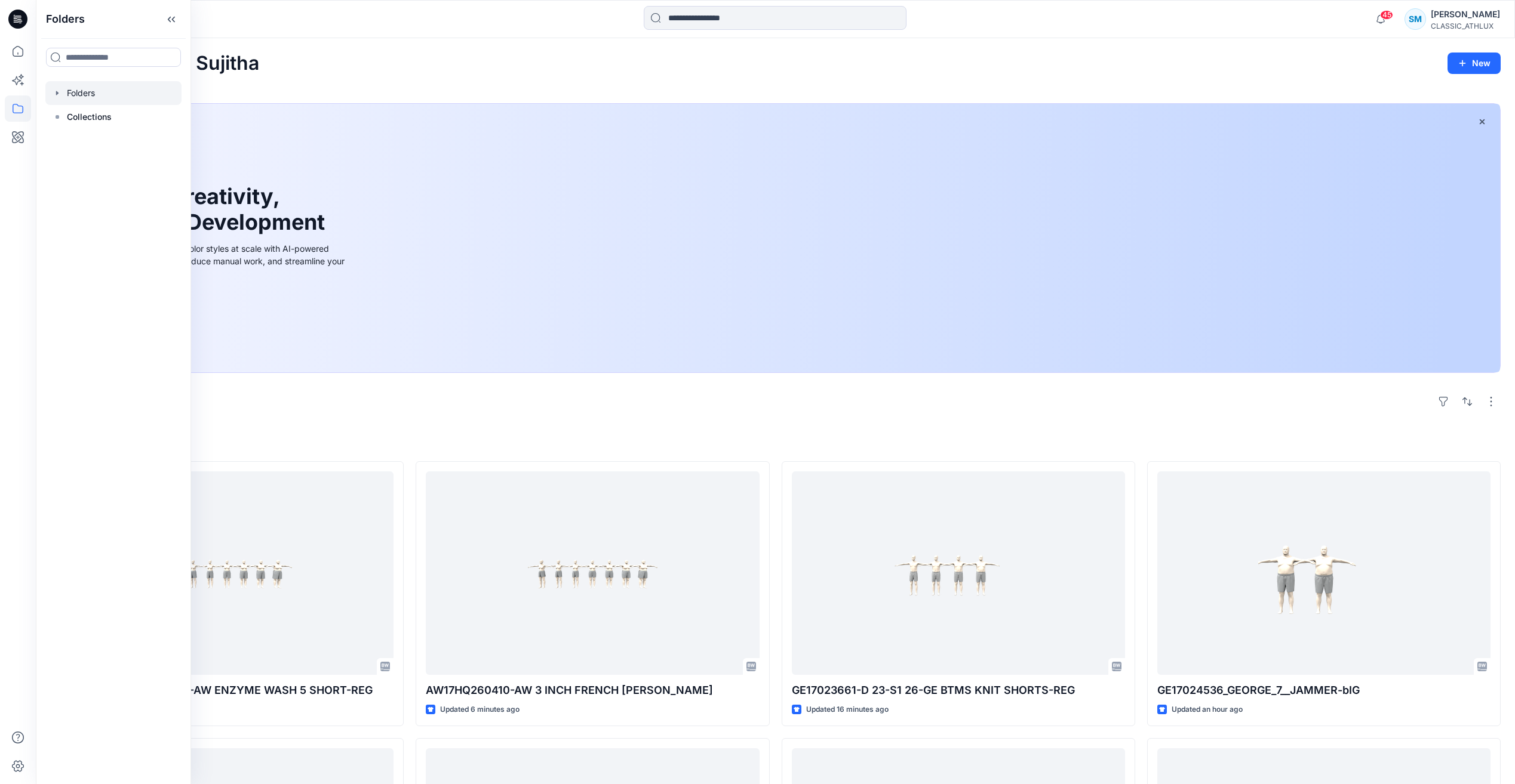
click at [92, 95] on div at bounding box center [113, 94] width 136 height 24
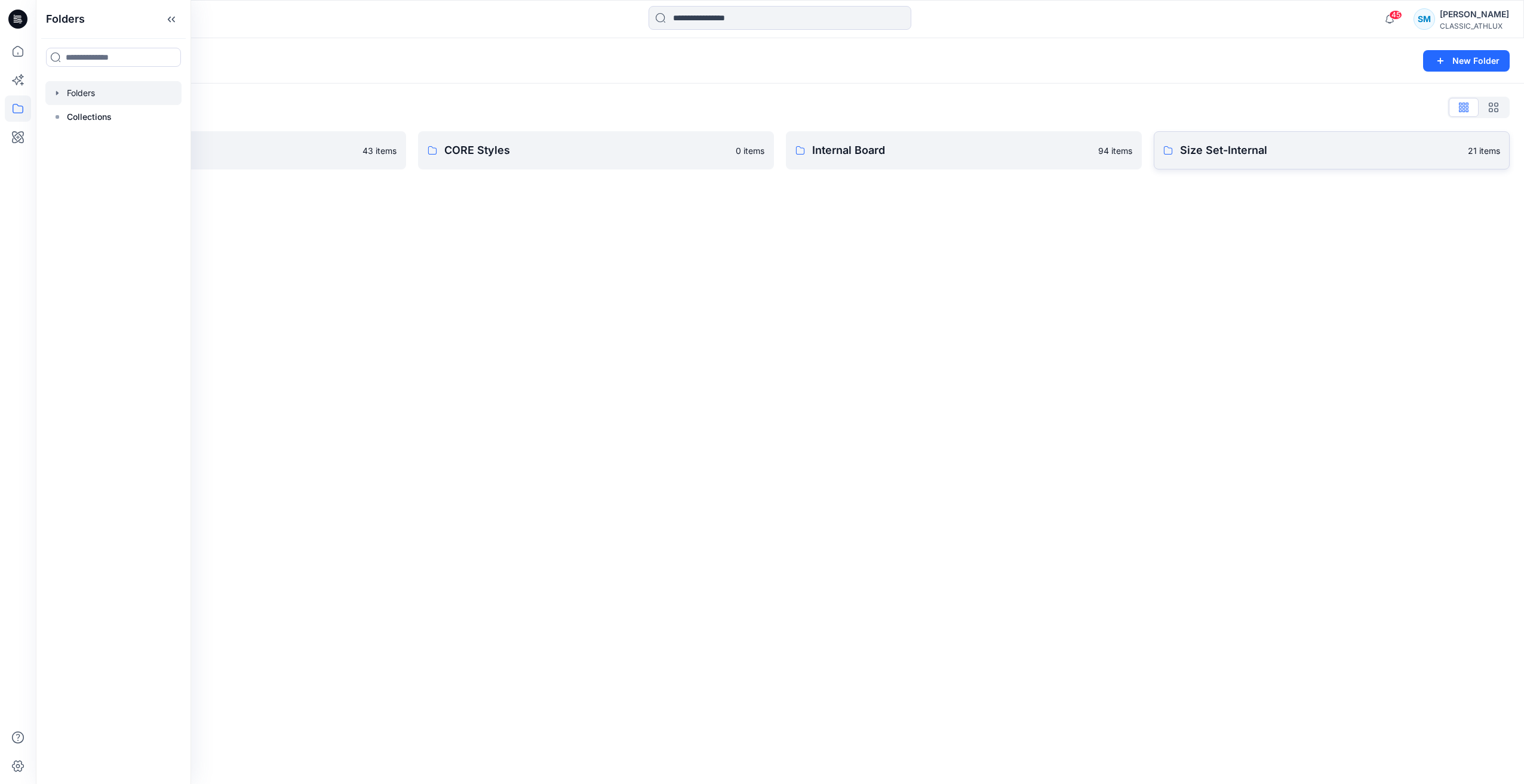
click at [1204, 152] on p "Size Set-Internal" at bounding box center [1320, 150] width 281 height 17
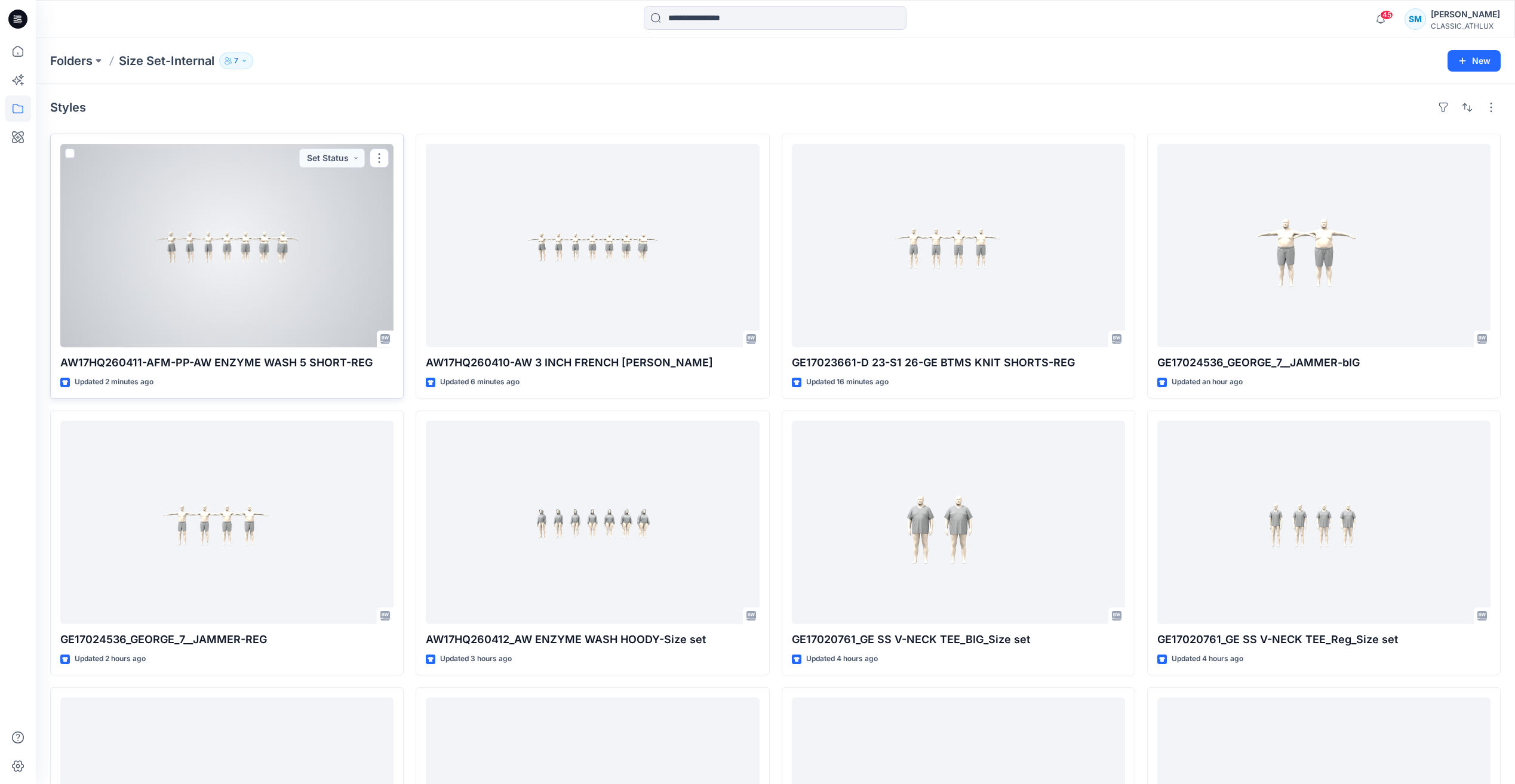
click at [247, 297] on div at bounding box center [227, 246] width 333 height 204
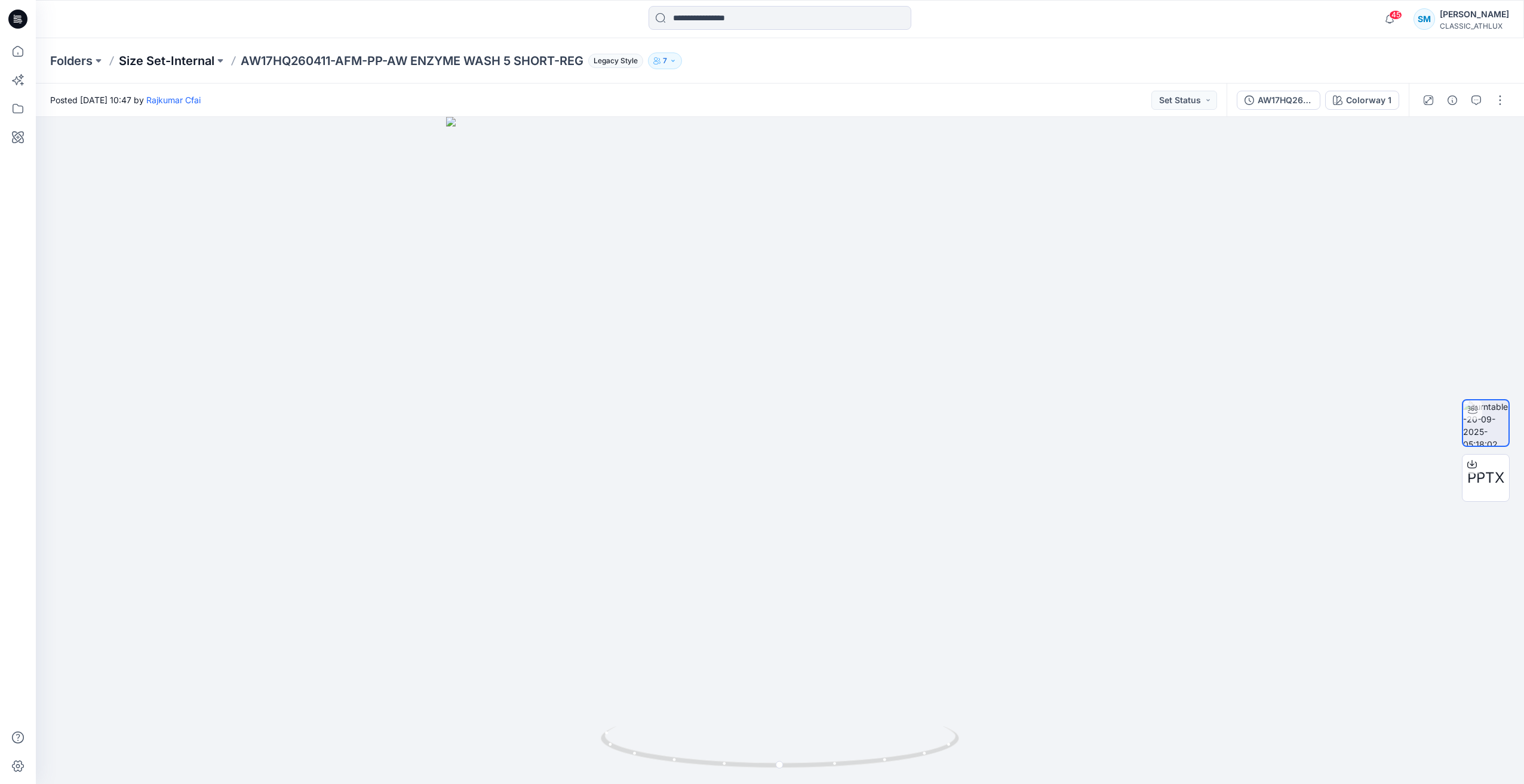
click at [183, 62] on p "Size Set-Internal" at bounding box center [166, 61] width 96 height 17
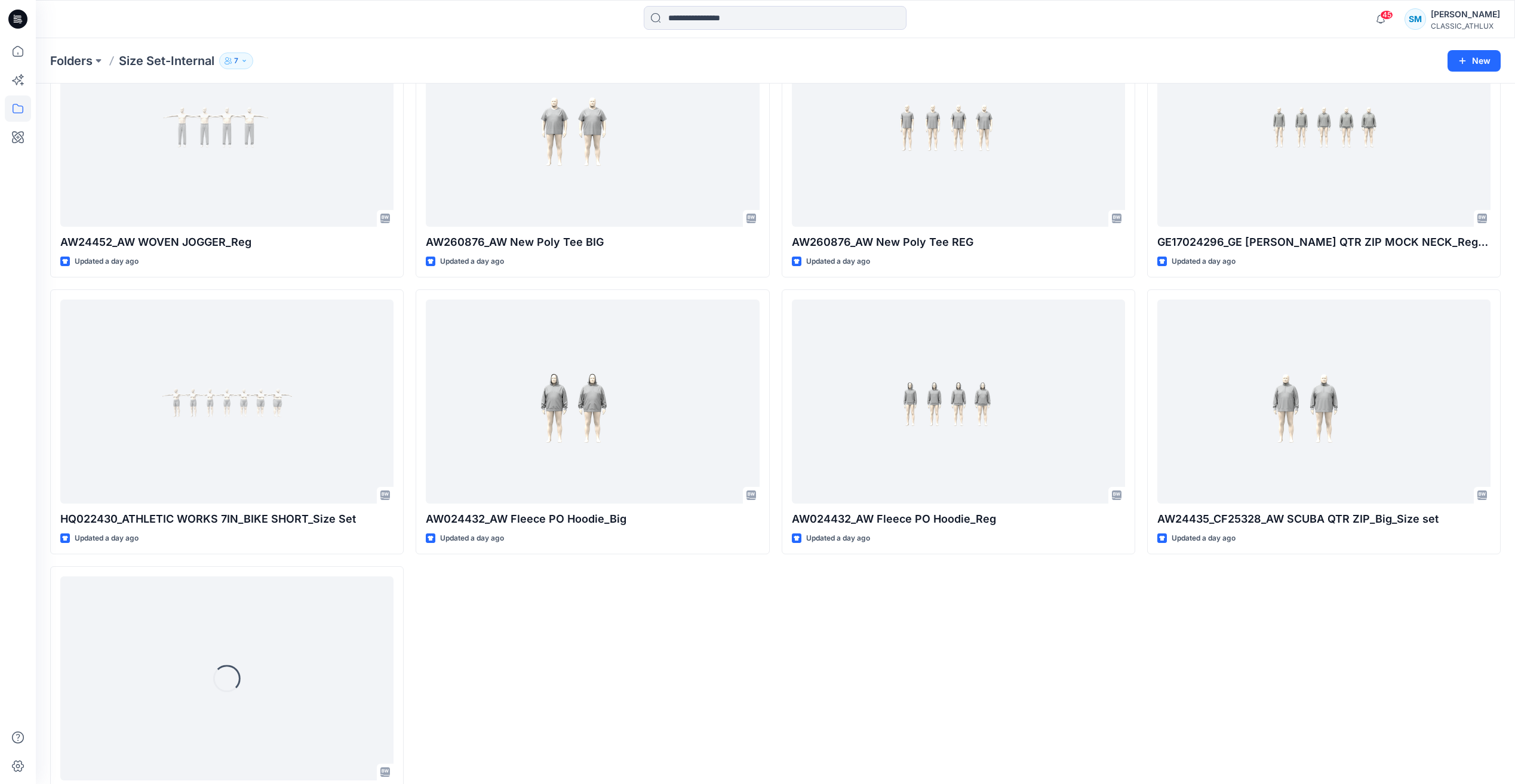
scroll to position [1014, 0]
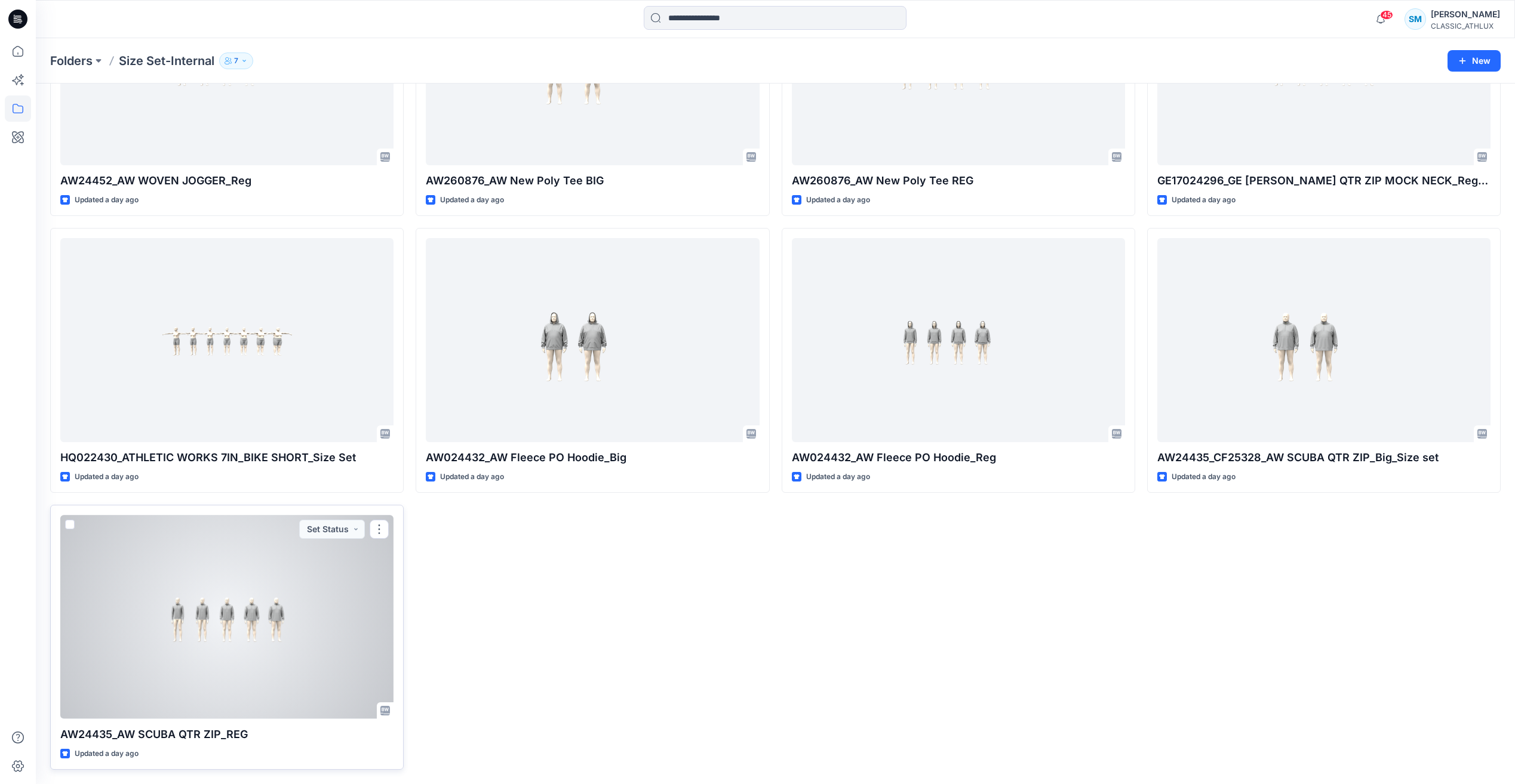
click at [309, 661] on div at bounding box center [227, 617] width 333 height 204
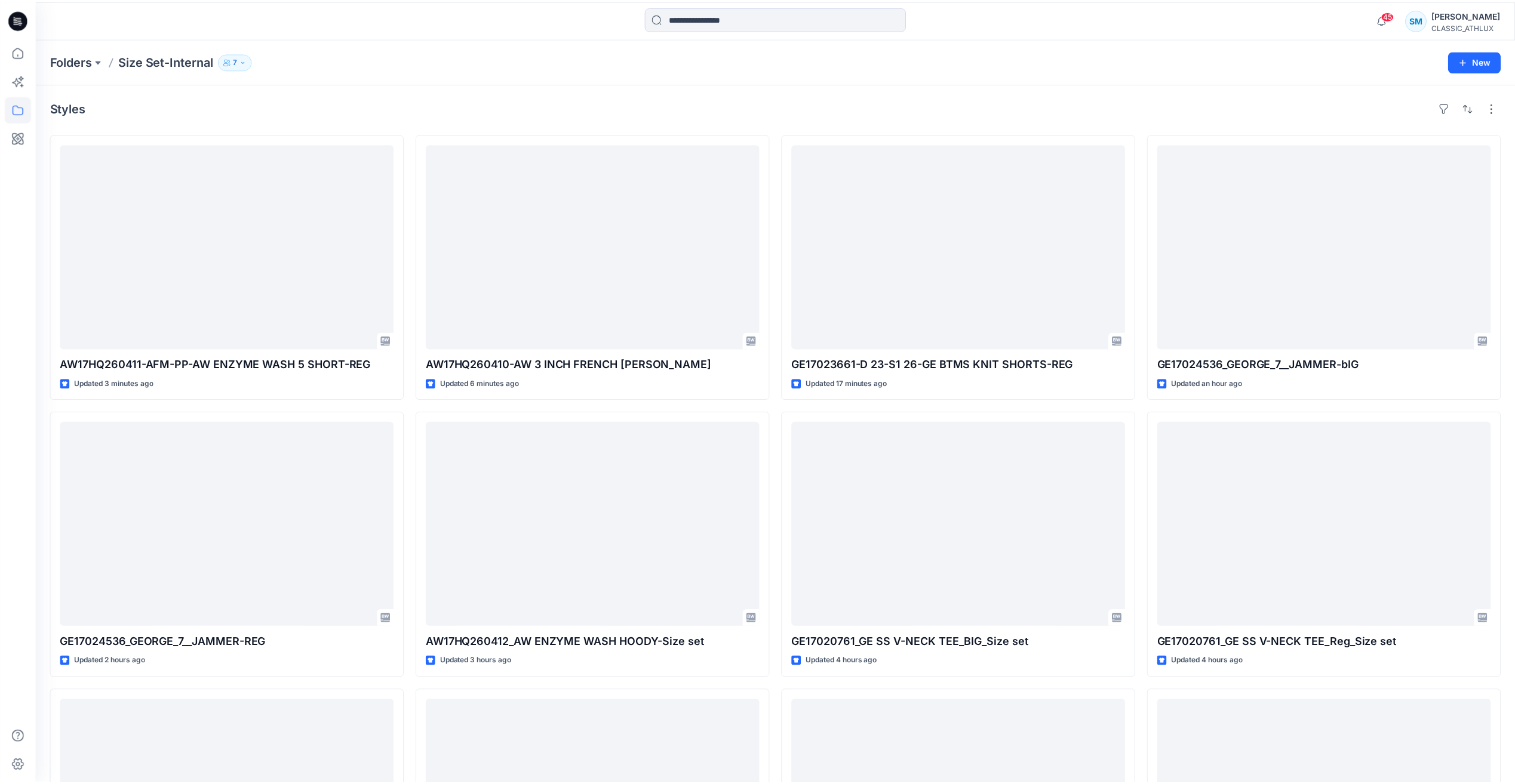
scroll to position [1014, 0]
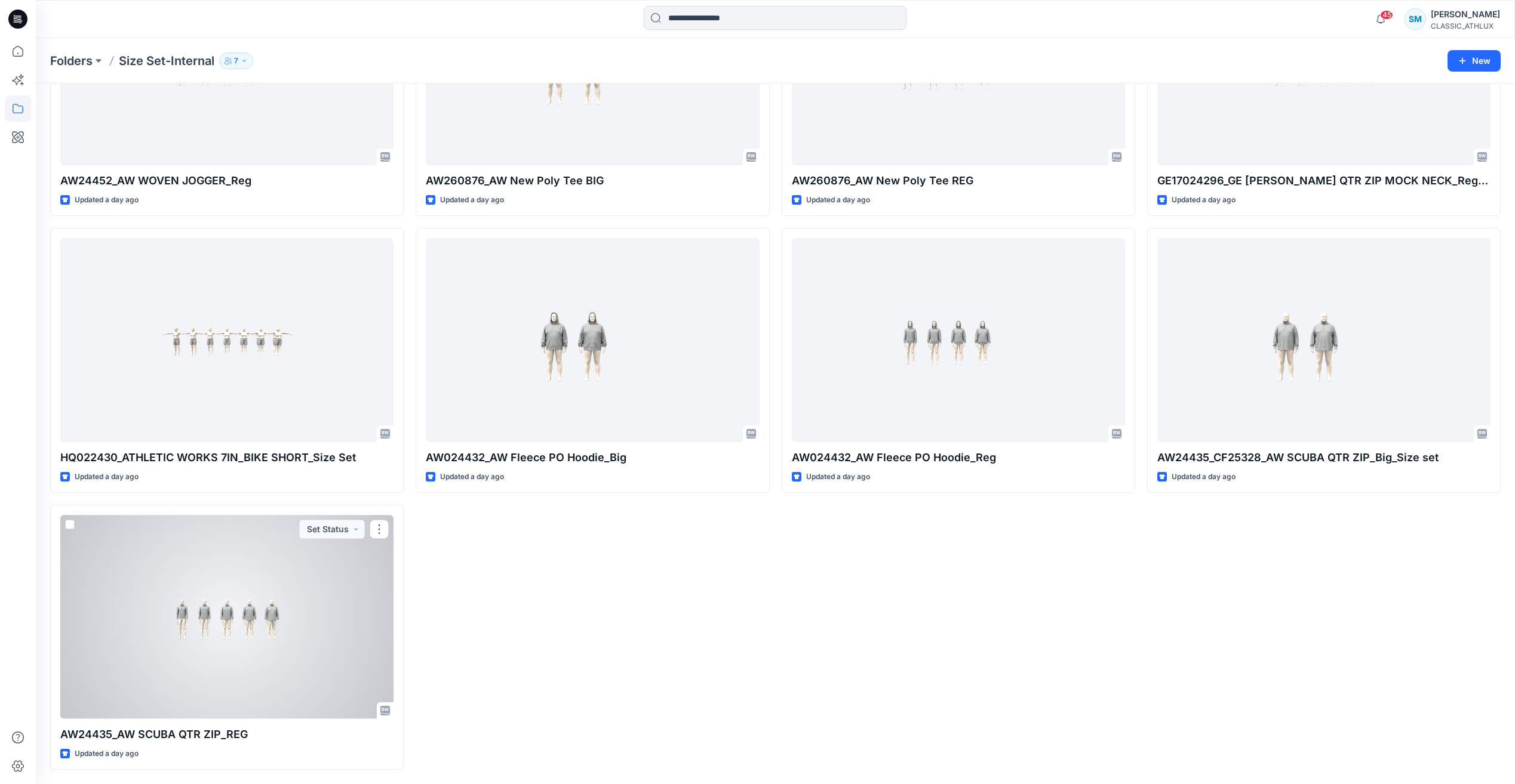
click at [325, 614] on div at bounding box center [227, 617] width 333 height 204
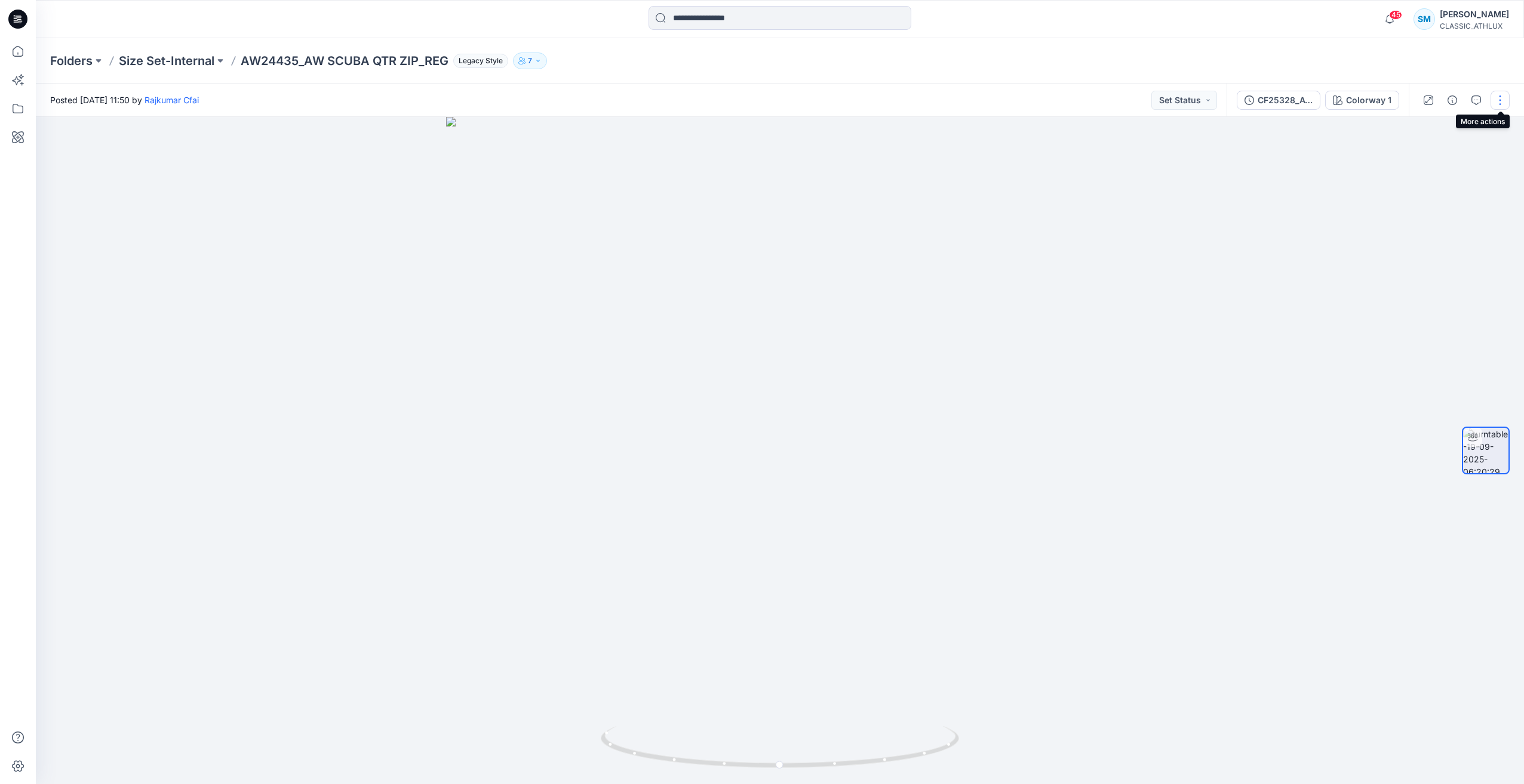
click at [1502, 98] on button "button" at bounding box center [1499, 99] width 19 height 19
click at [1333, 213] on div at bounding box center [779, 451] width 1488 height 668
click at [1278, 105] on div "CF25328_AW SCUBA QTR ZIP REG" at bounding box center [1284, 99] width 55 height 13
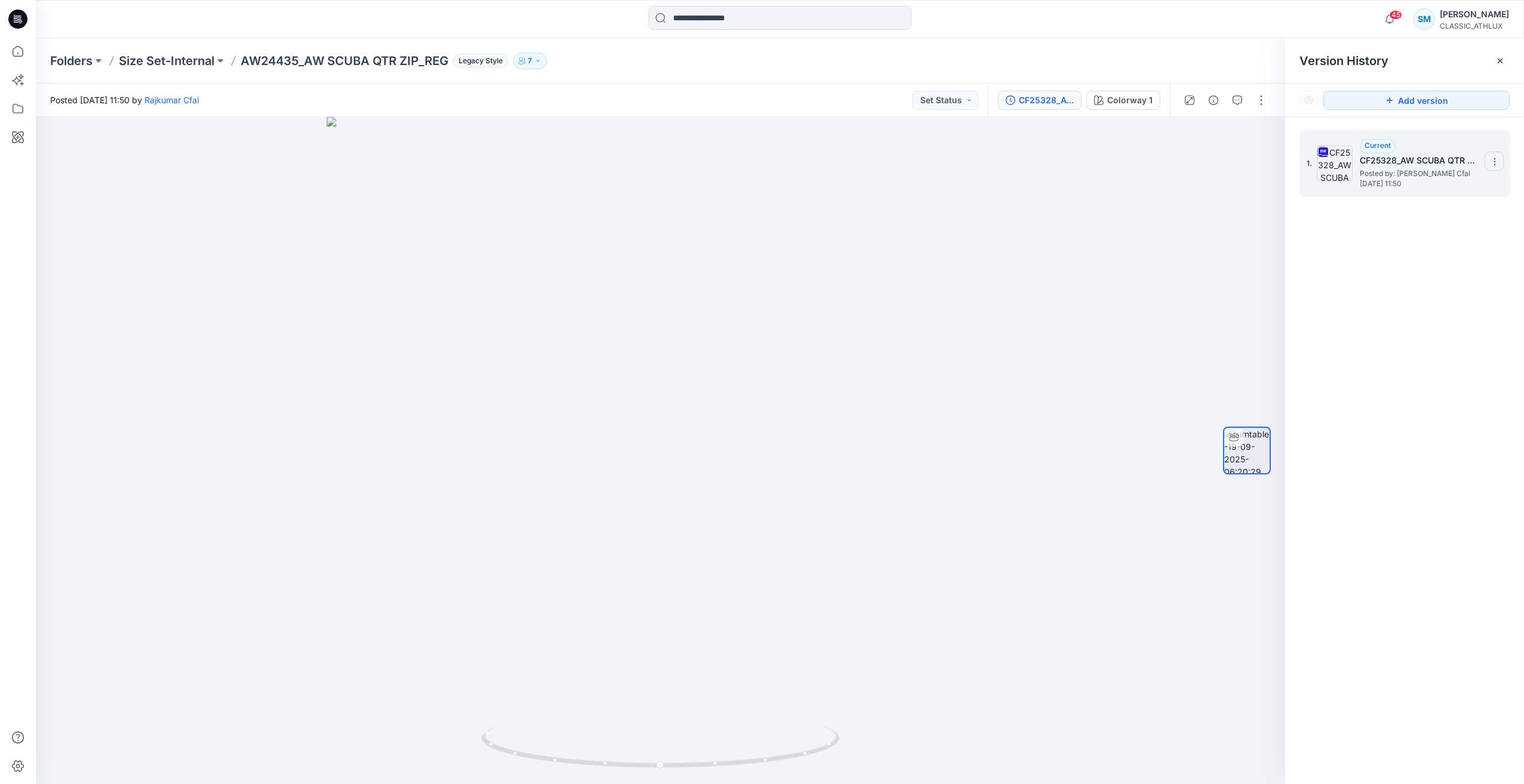
click at [1490, 153] on section at bounding box center [1493, 160] width 19 height 19
drag, startPoint x: 1424, startPoint y: 213, endPoint x: 1526, endPoint y: 166, distance: 112.3
click at [1523, 166] on html "45 Notifications Rajkumar Cfai shared GE17023661-D 23-S1 26-GE BTMS KNIT SHORTS…" at bounding box center [762, 392] width 1524 height 784
drag, startPoint x: 1526, startPoint y: 166, endPoint x: 1451, endPoint y: 318, distance: 169.5
click at [1451, 344] on div "1. Current CF25328_AW SCUBA QTR ZIP REG Posted by: [PERSON_NAME] Cfai [DATE] 11…" at bounding box center [1405, 460] width 239 height 685
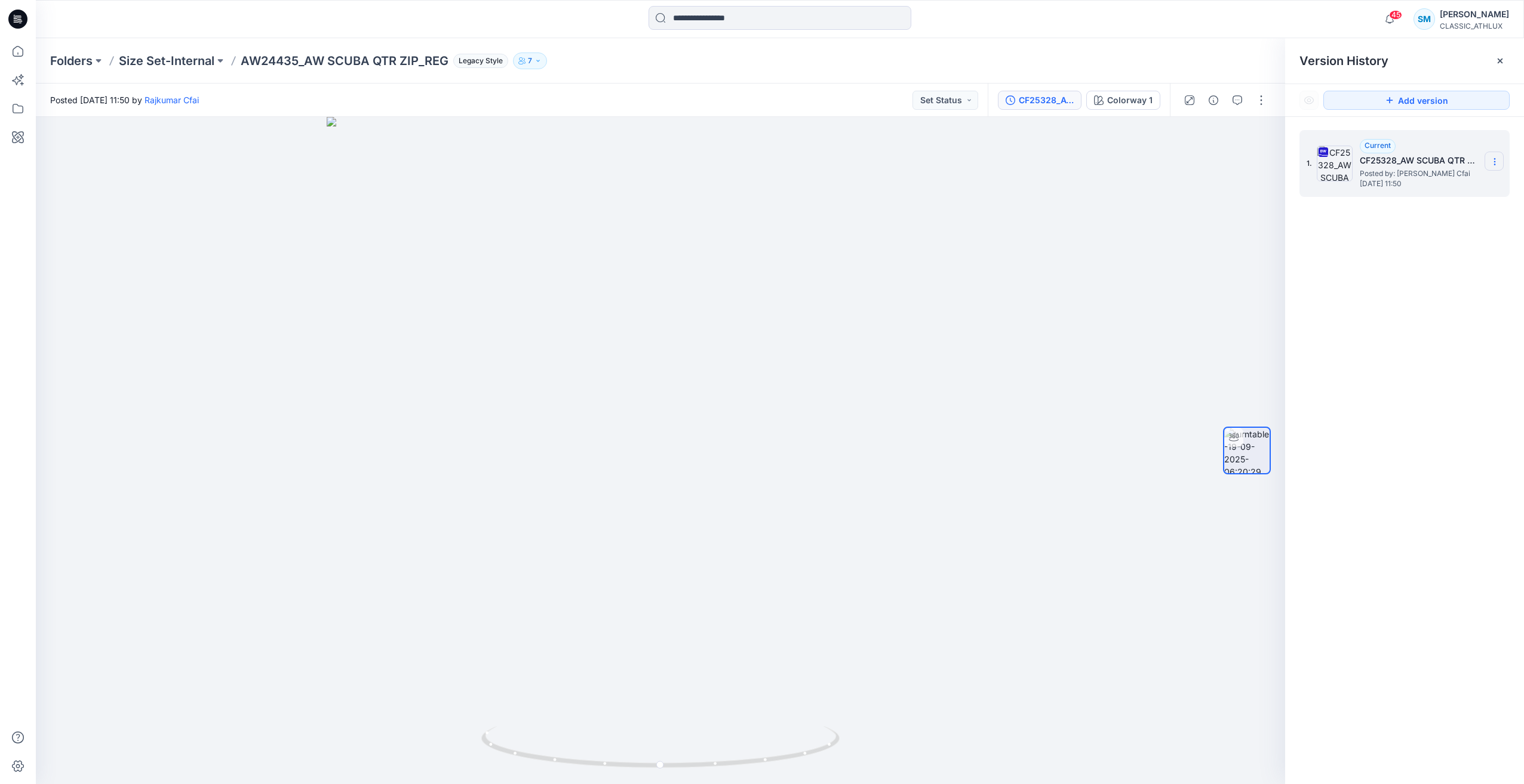
click at [1494, 159] on icon at bounding box center [1494, 159] width 1 height 1
click at [1472, 191] on span "Download Source BW File" at bounding box center [1433, 185] width 101 height 14
drag, startPoint x: 241, startPoint y: 56, endPoint x: 448, endPoint y: 56, distance: 207.0
click at [448, 56] on p "AW24435_AW SCUBA QTR ZIP_REG" at bounding box center [344, 61] width 208 height 17
copy p "AW24435_AW SCUBA QTR ZIP_REG"
